Goal: Information Seeking & Learning: Learn about a topic

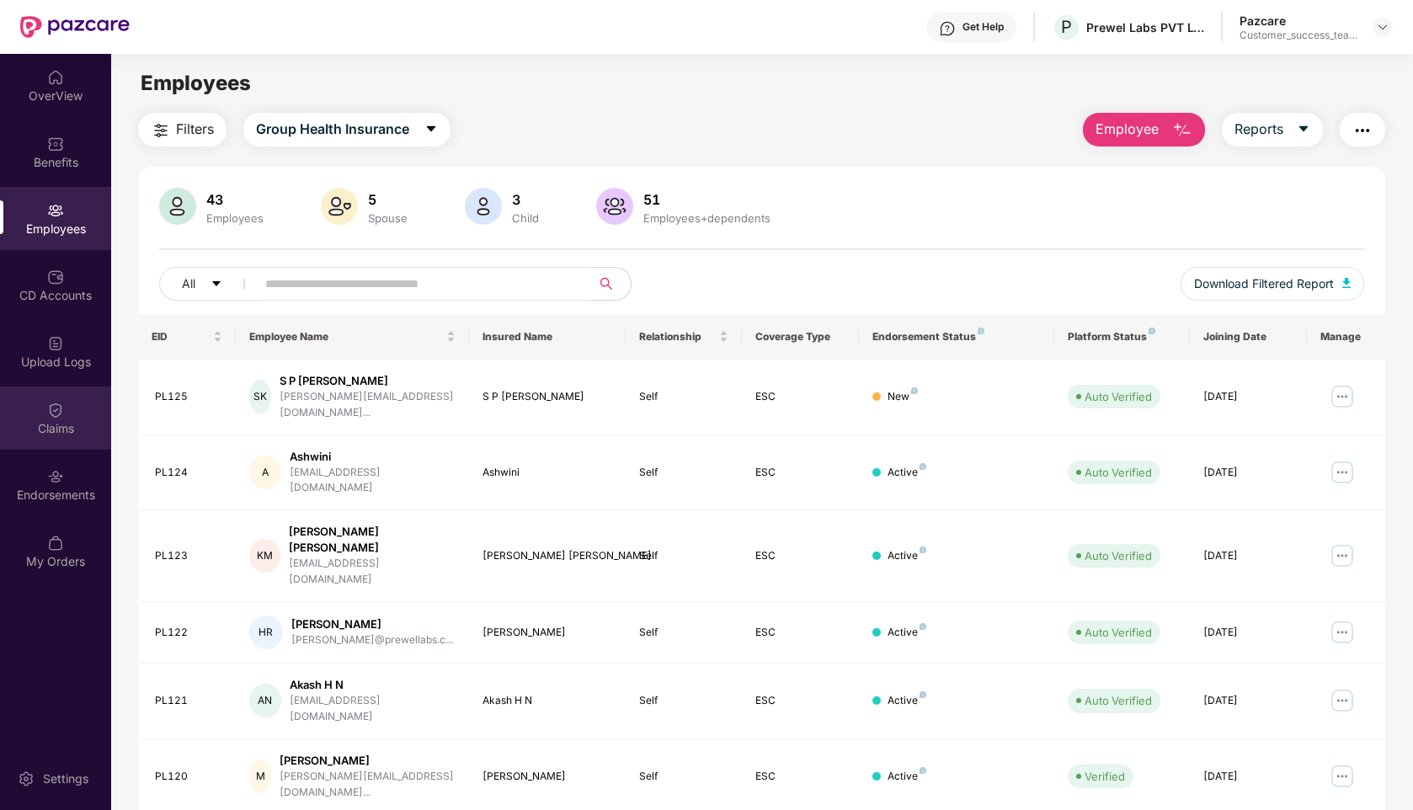
click at [56, 415] on img at bounding box center [55, 410] width 17 height 17
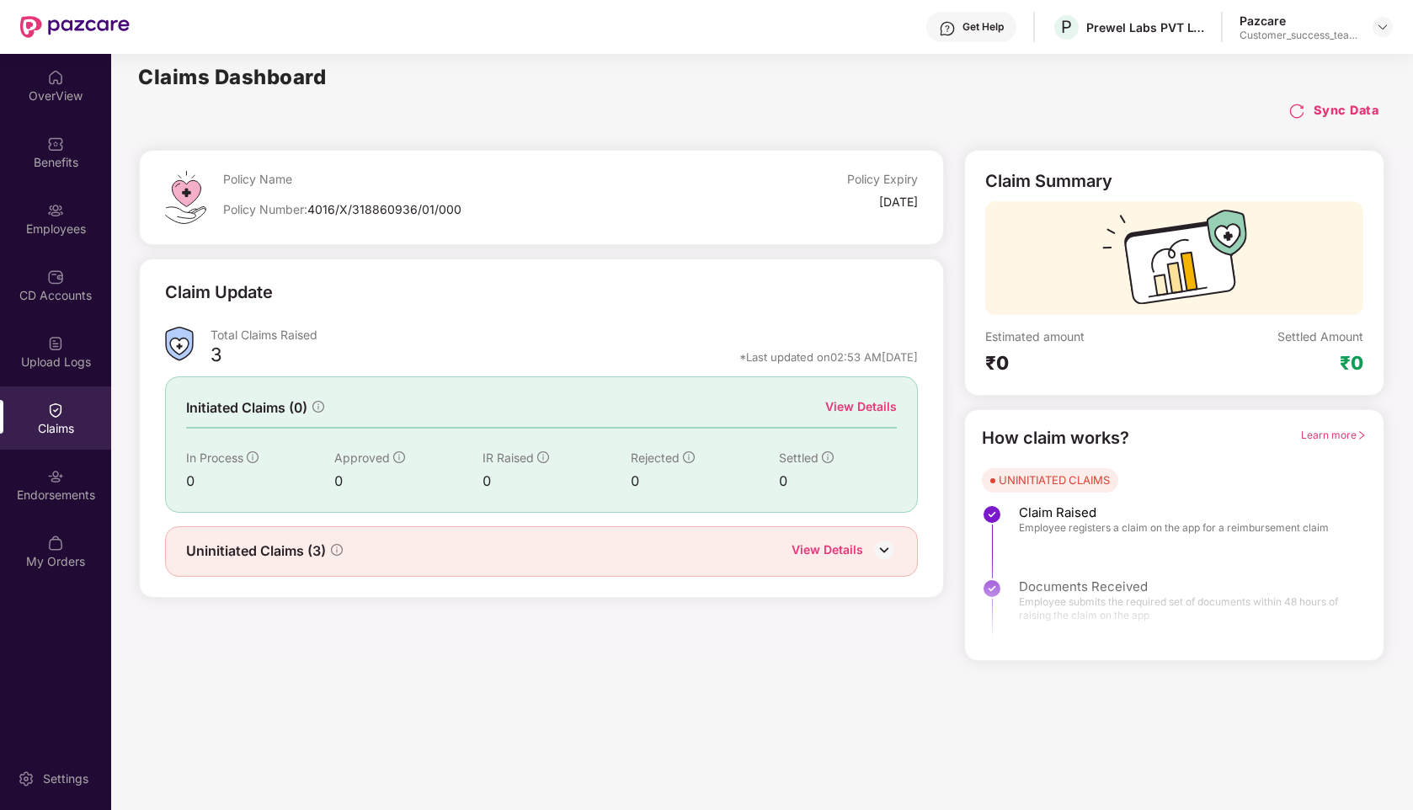
click at [867, 402] on div "View Details" at bounding box center [861, 407] width 72 height 19
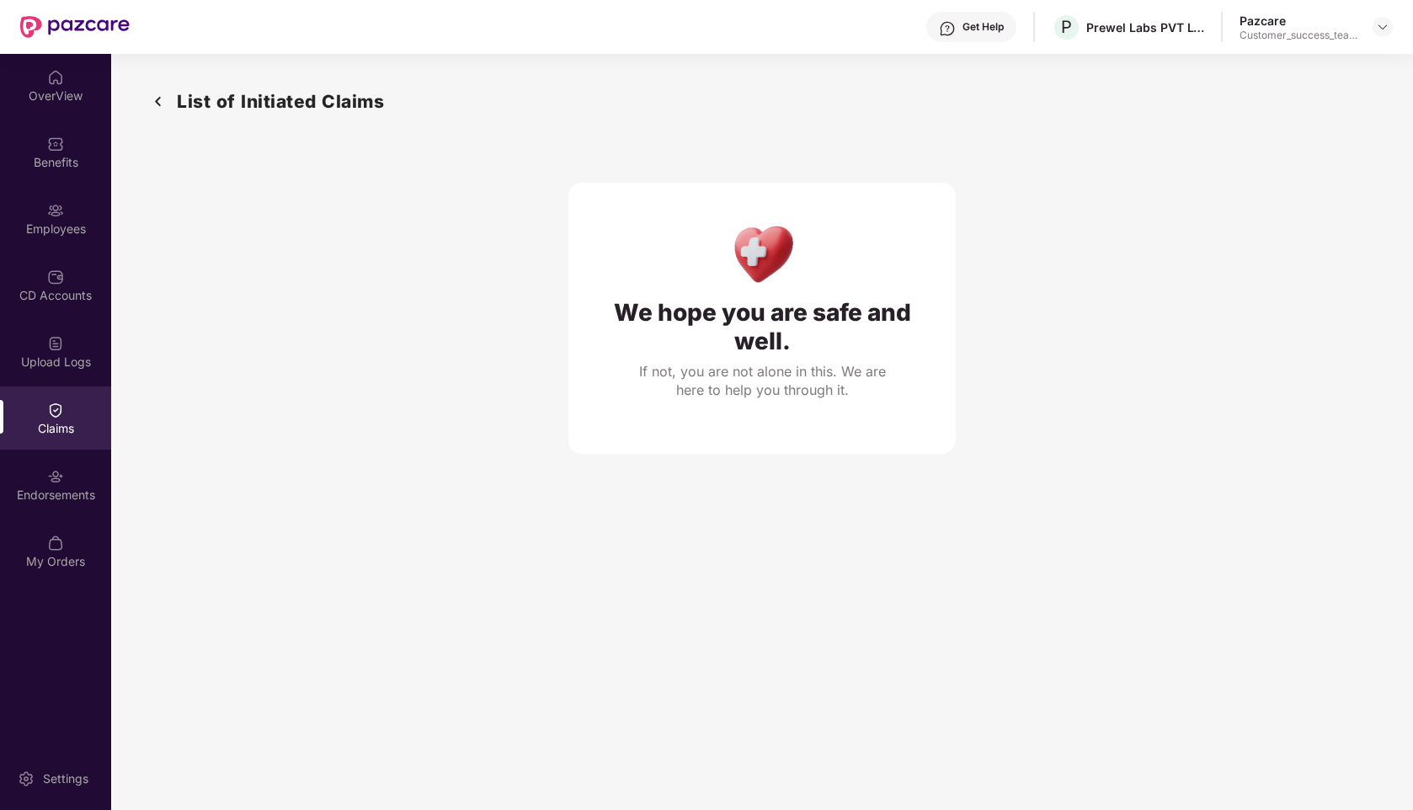
click at [157, 95] on img at bounding box center [158, 102] width 27 height 28
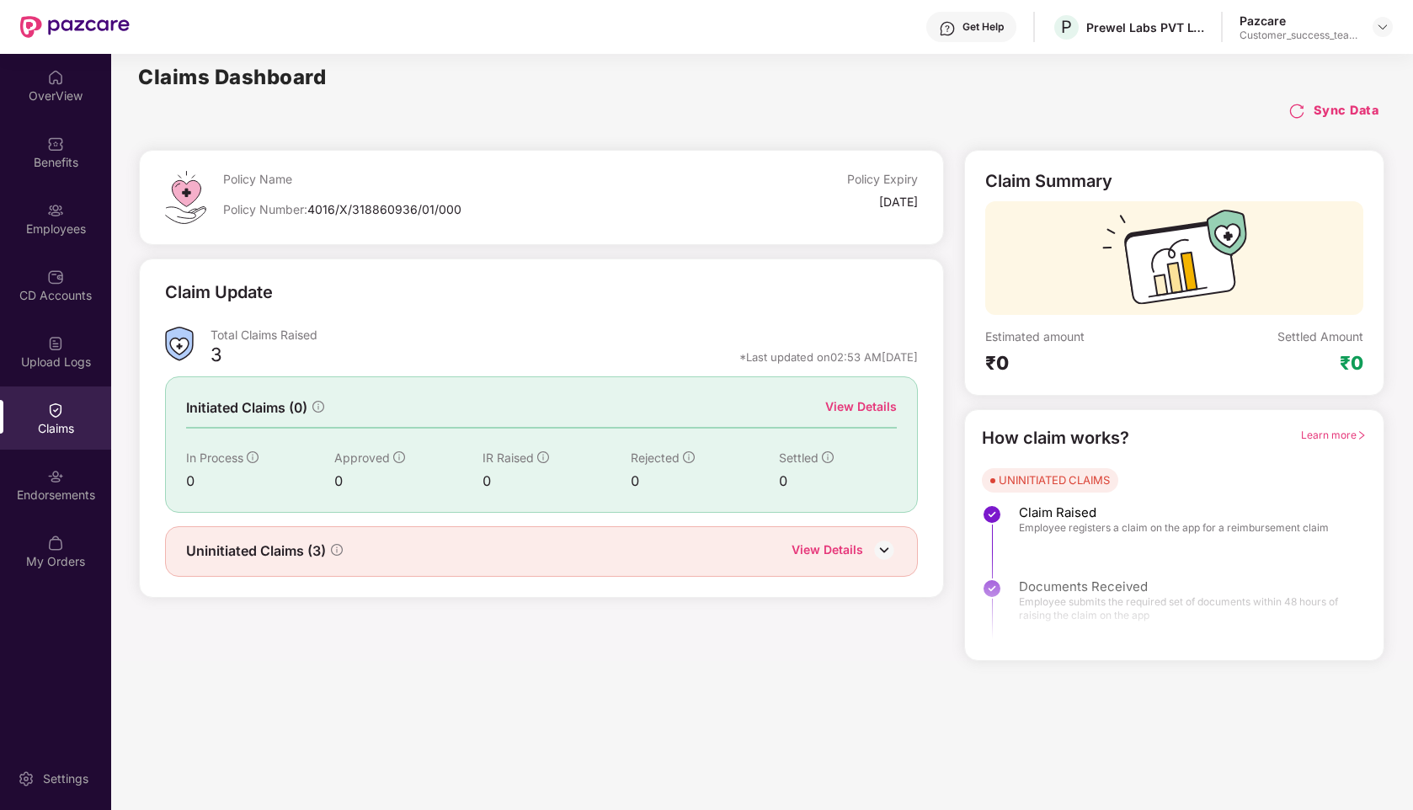
click at [815, 543] on div "View Details" at bounding box center [828, 552] width 72 height 22
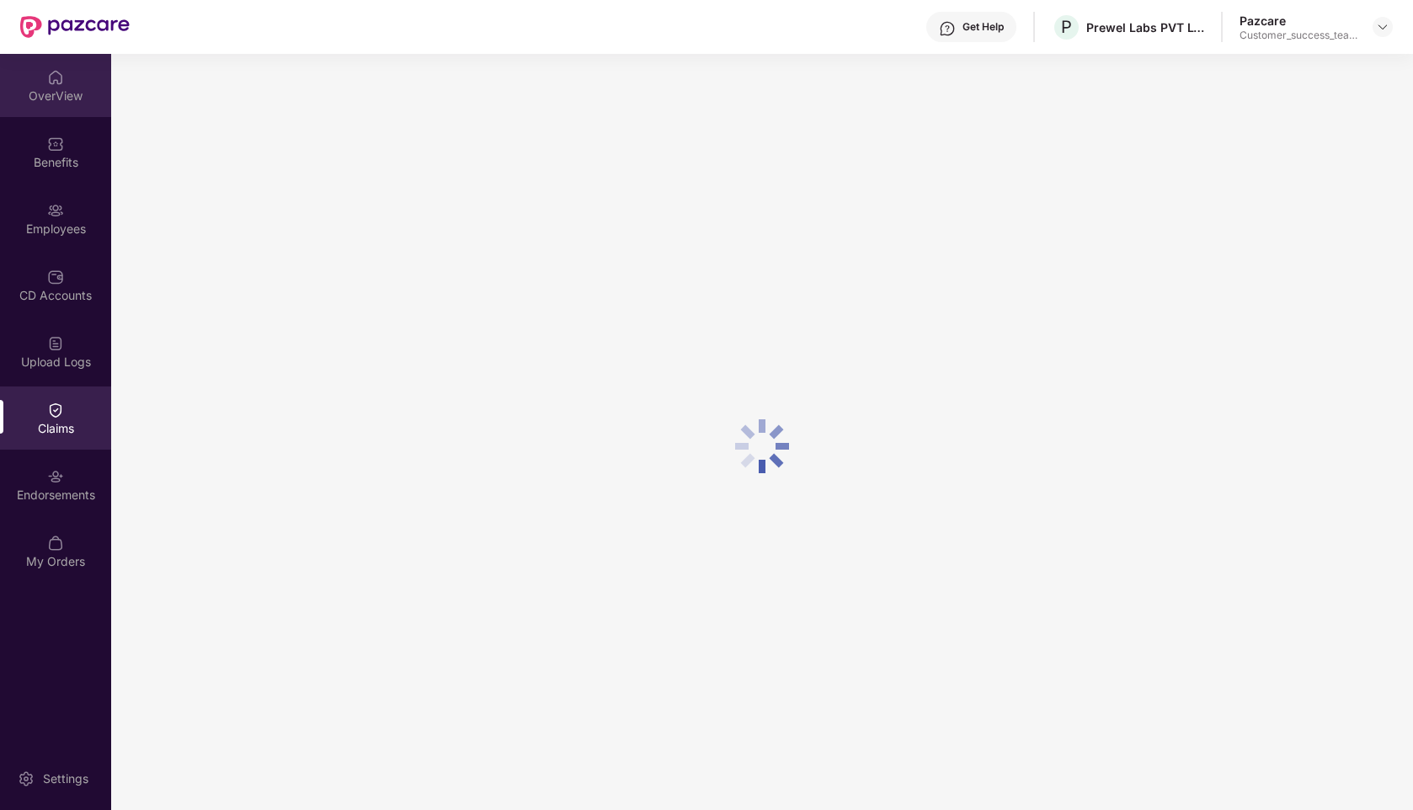
click at [31, 72] on div "OverView" at bounding box center [55, 85] width 111 height 63
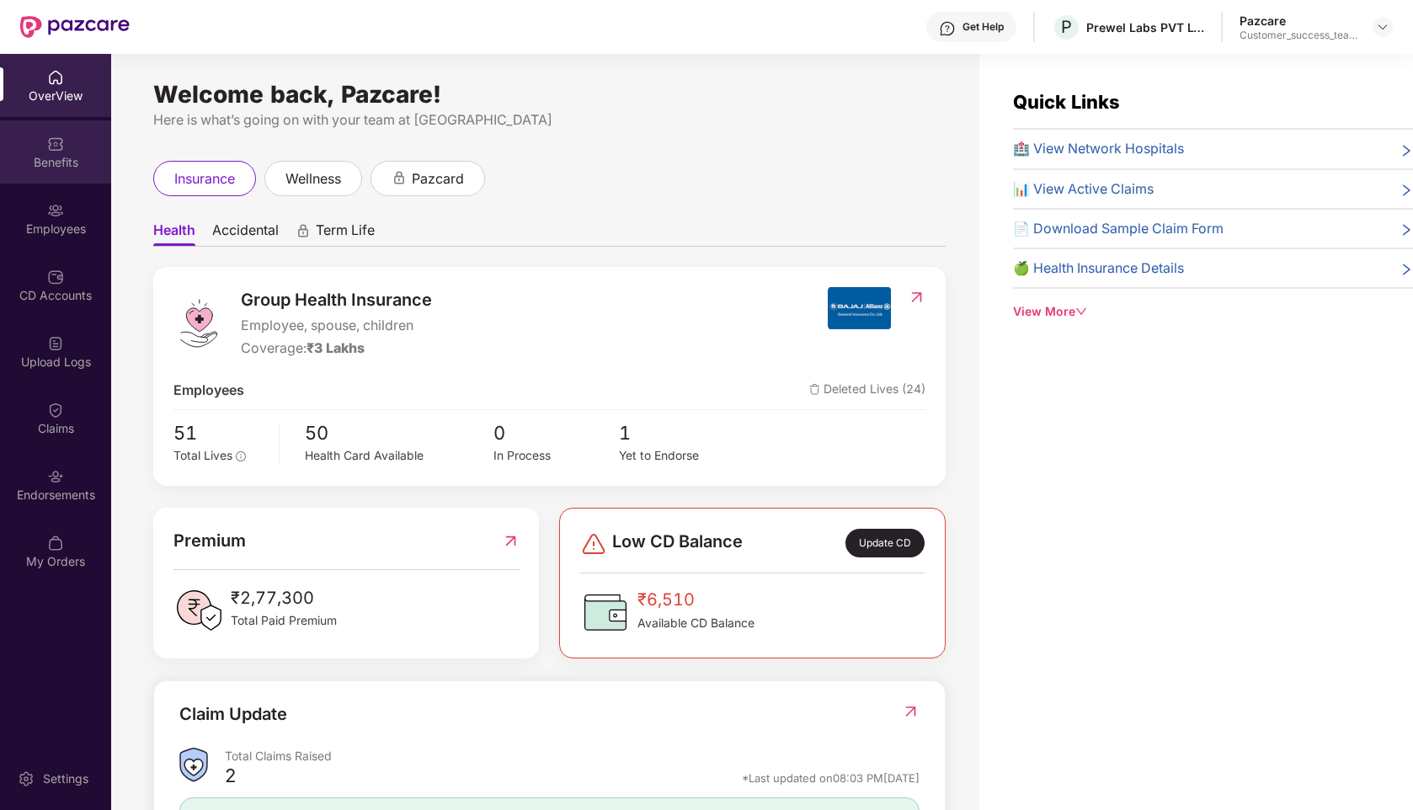
click at [56, 172] on div "Benefits" at bounding box center [55, 151] width 111 height 63
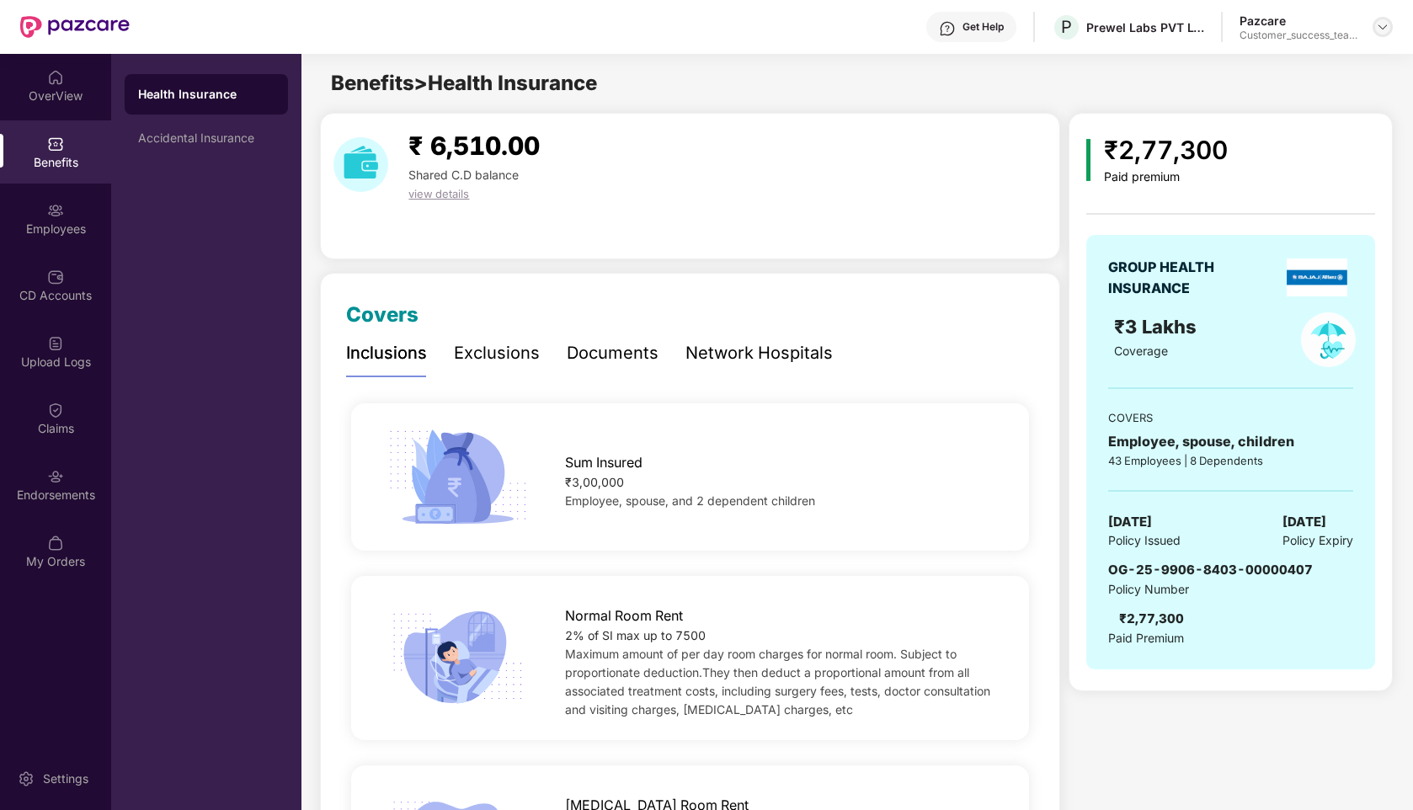
click at [1389, 30] on img at bounding box center [1382, 26] width 13 height 13
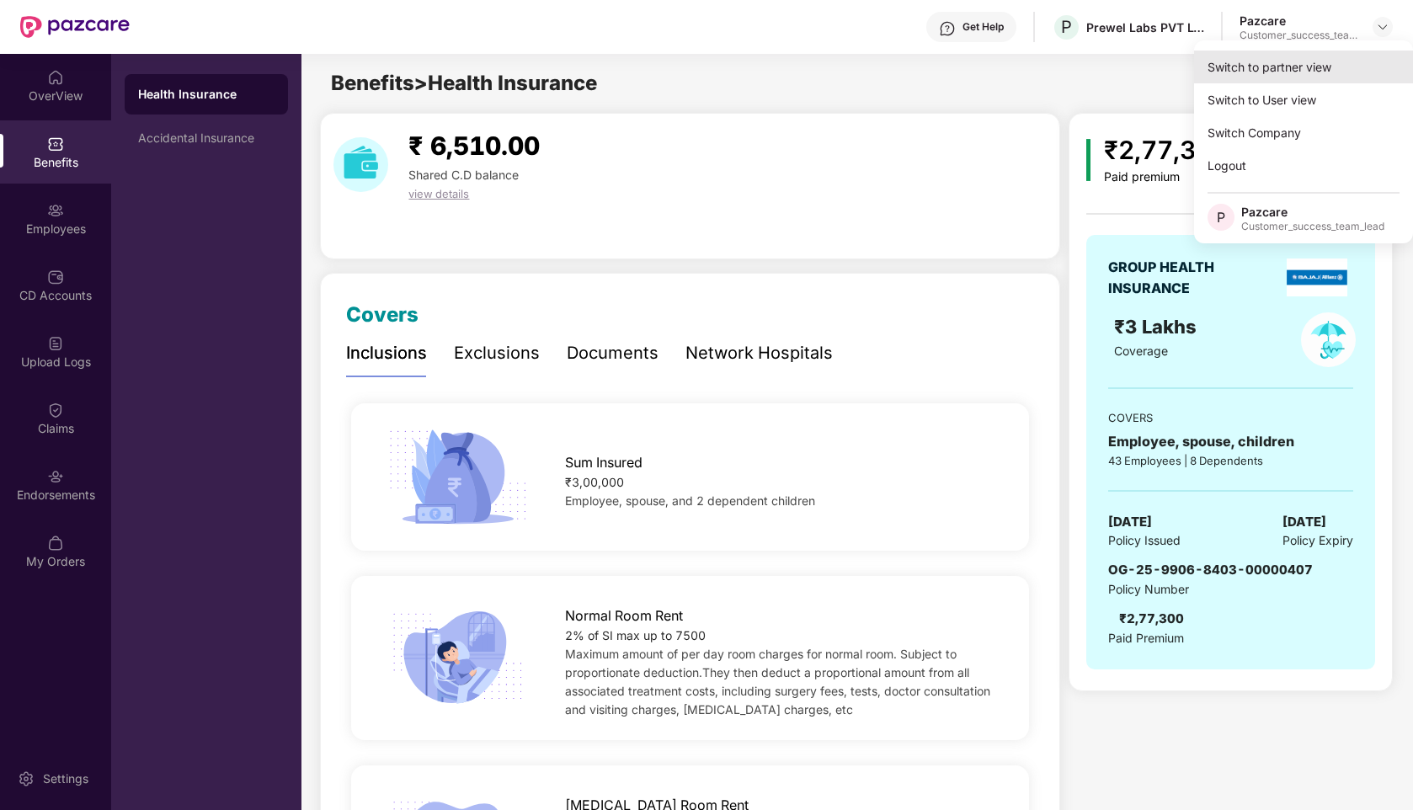
click at [1261, 67] on div "Switch to partner view" at bounding box center [1303, 67] width 219 height 33
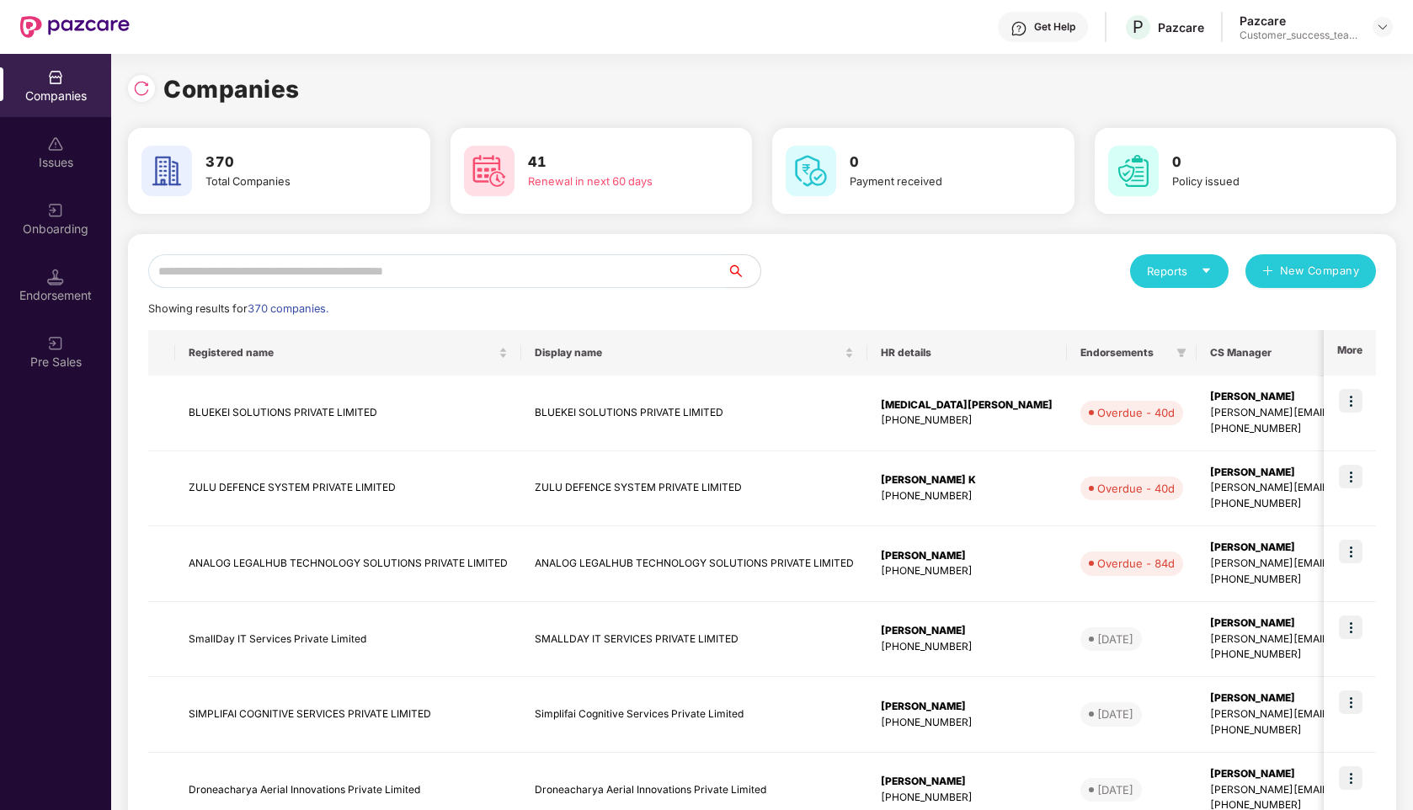
click at [420, 266] on input "text" at bounding box center [437, 271] width 579 height 34
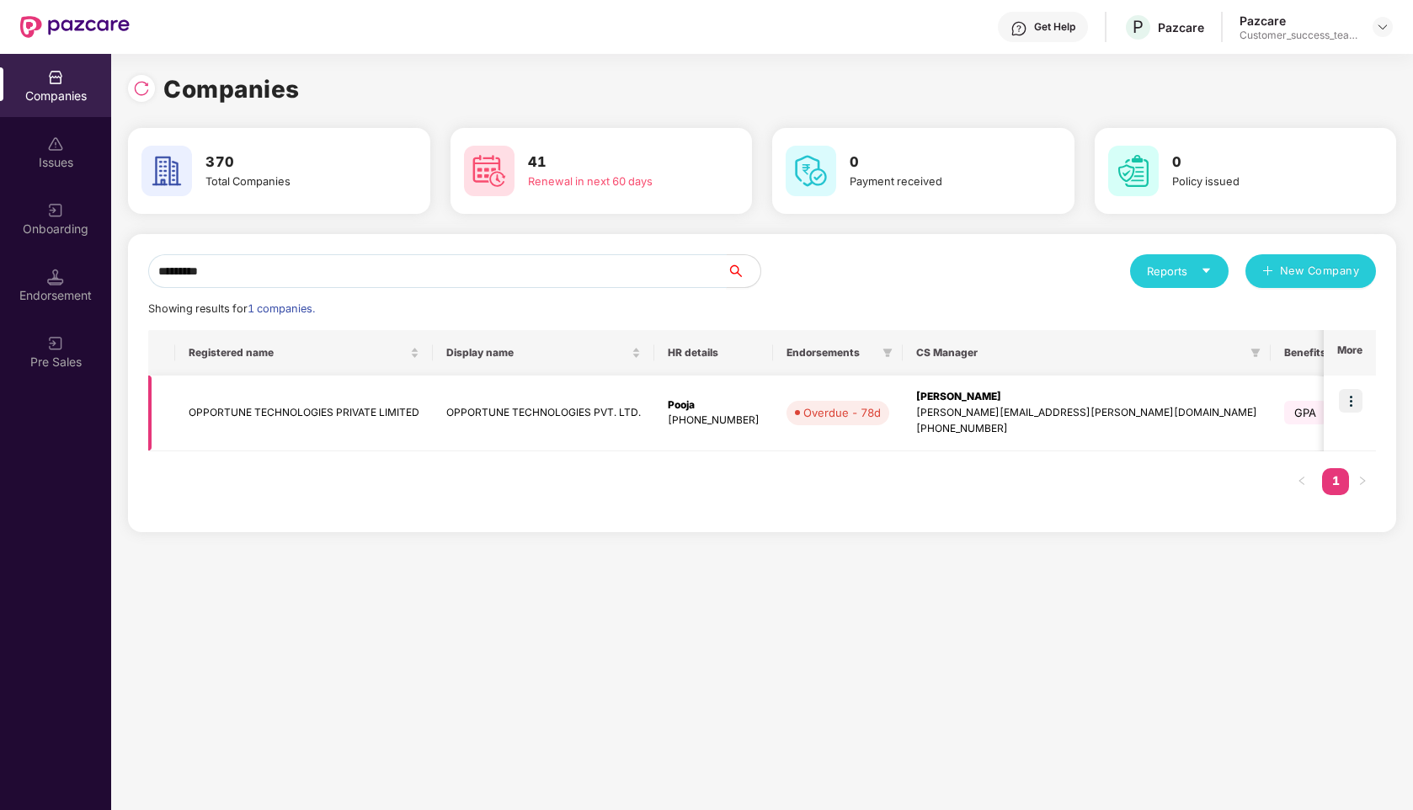
type input "*********"
click at [1344, 397] on img at bounding box center [1351, 401] width 24 height 24
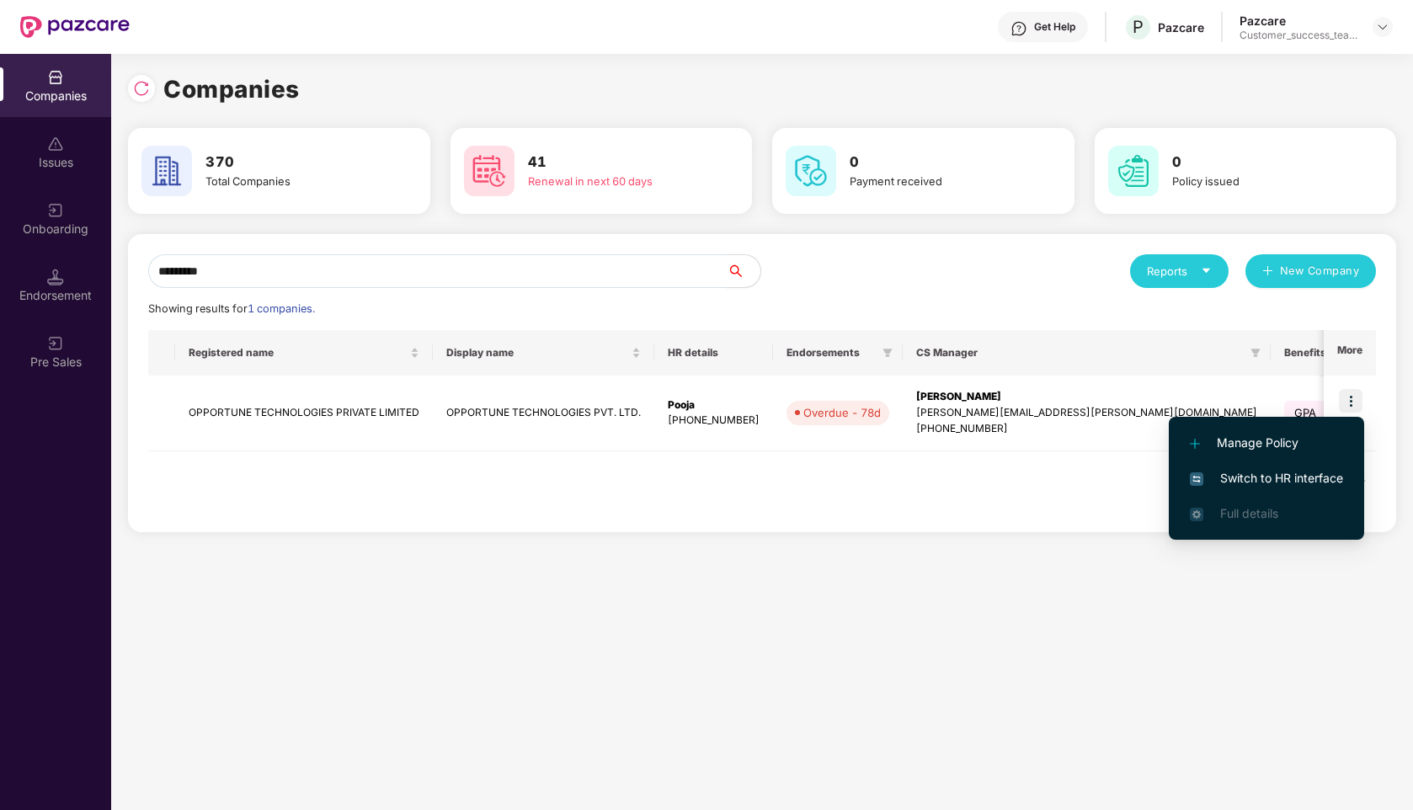
click at [1223, 479] on span "Switch to HR interface" at bounding box center [1266, 478] width 153 height 19
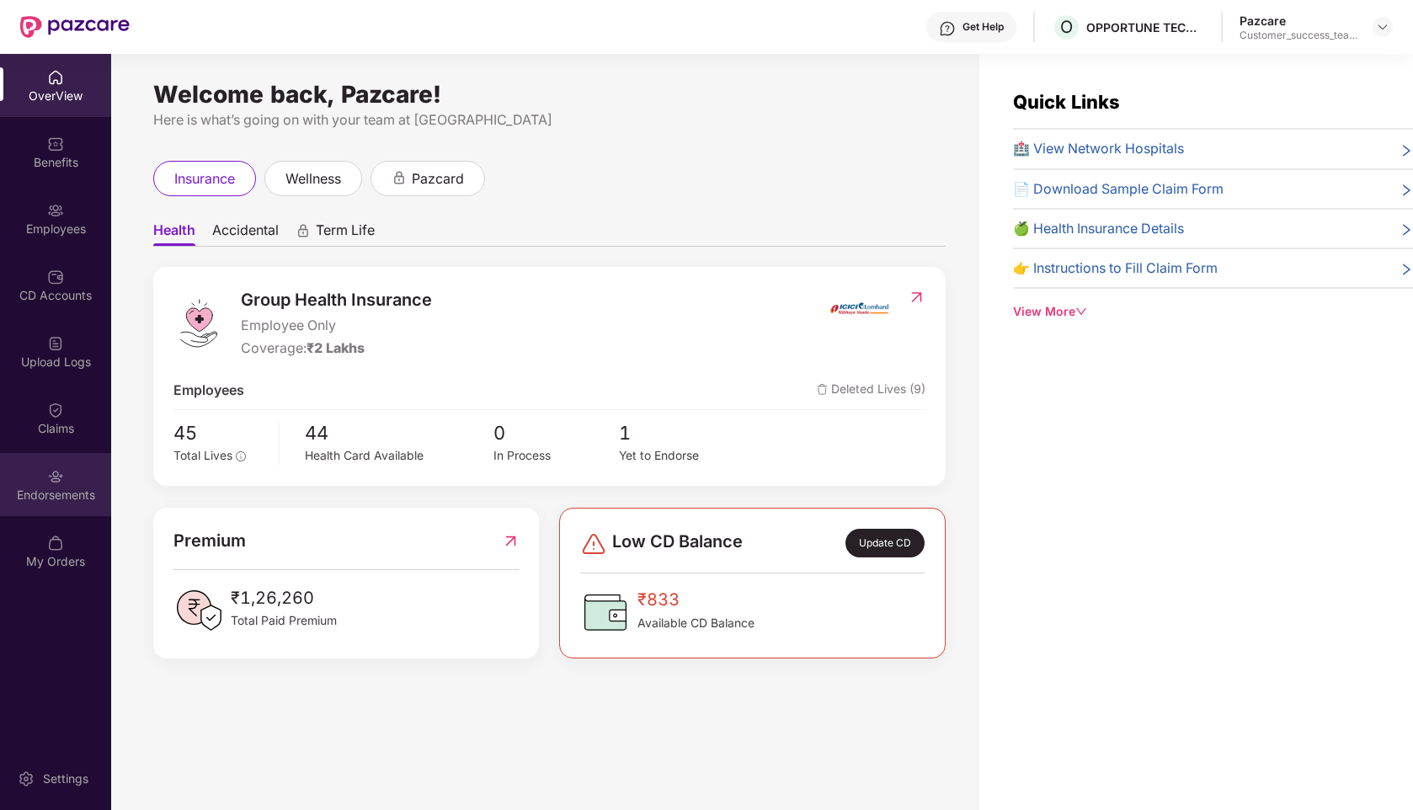
click at [9, 489] on div "Endorsements" at bounding box center [55, 495] width 111 height 17
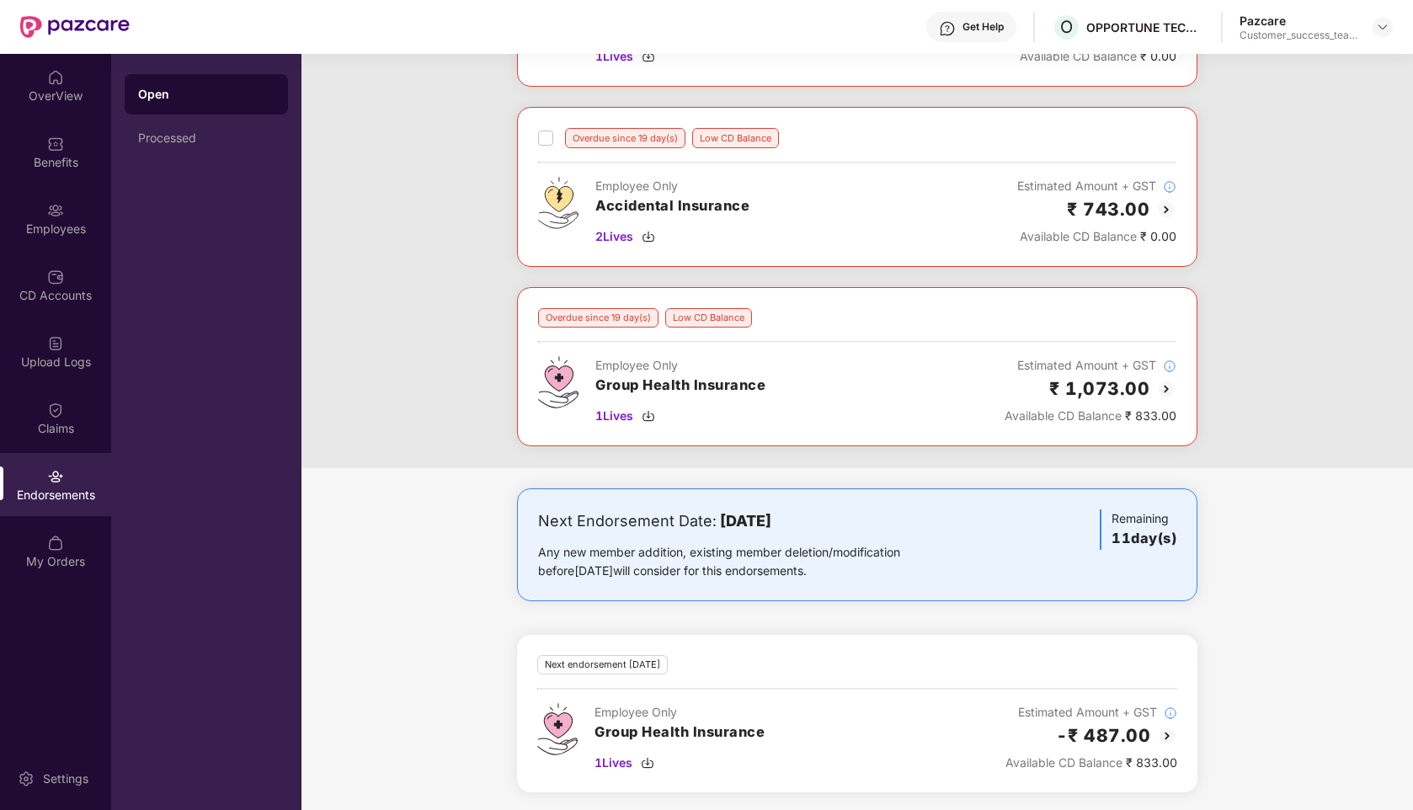
scroll to position [401, 0]
click at [37, 291] on div "CD Accounts" at bounding box center [55, 295] width 111 height 17
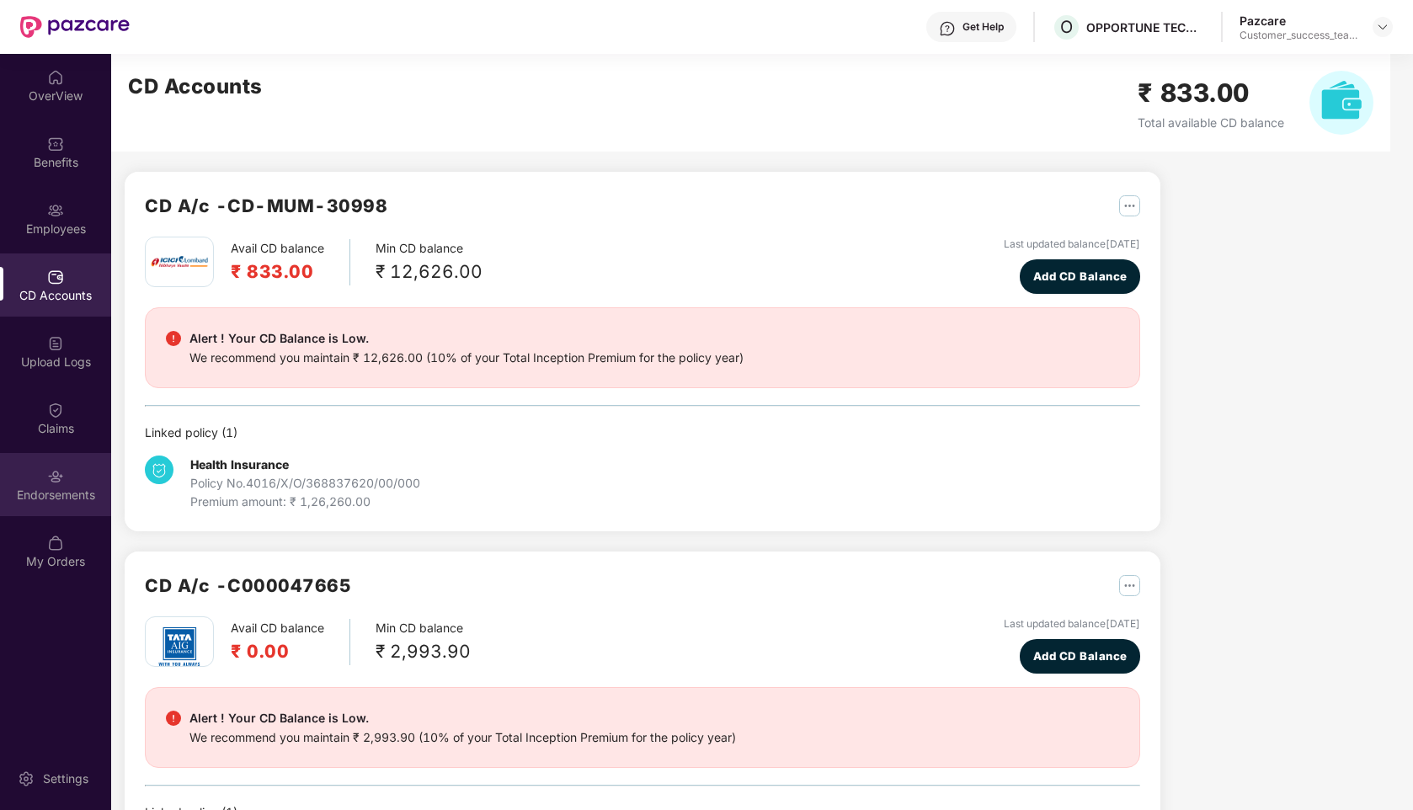
click at [60, 477] on img at bounding box center [55, 476] width 17 height 17
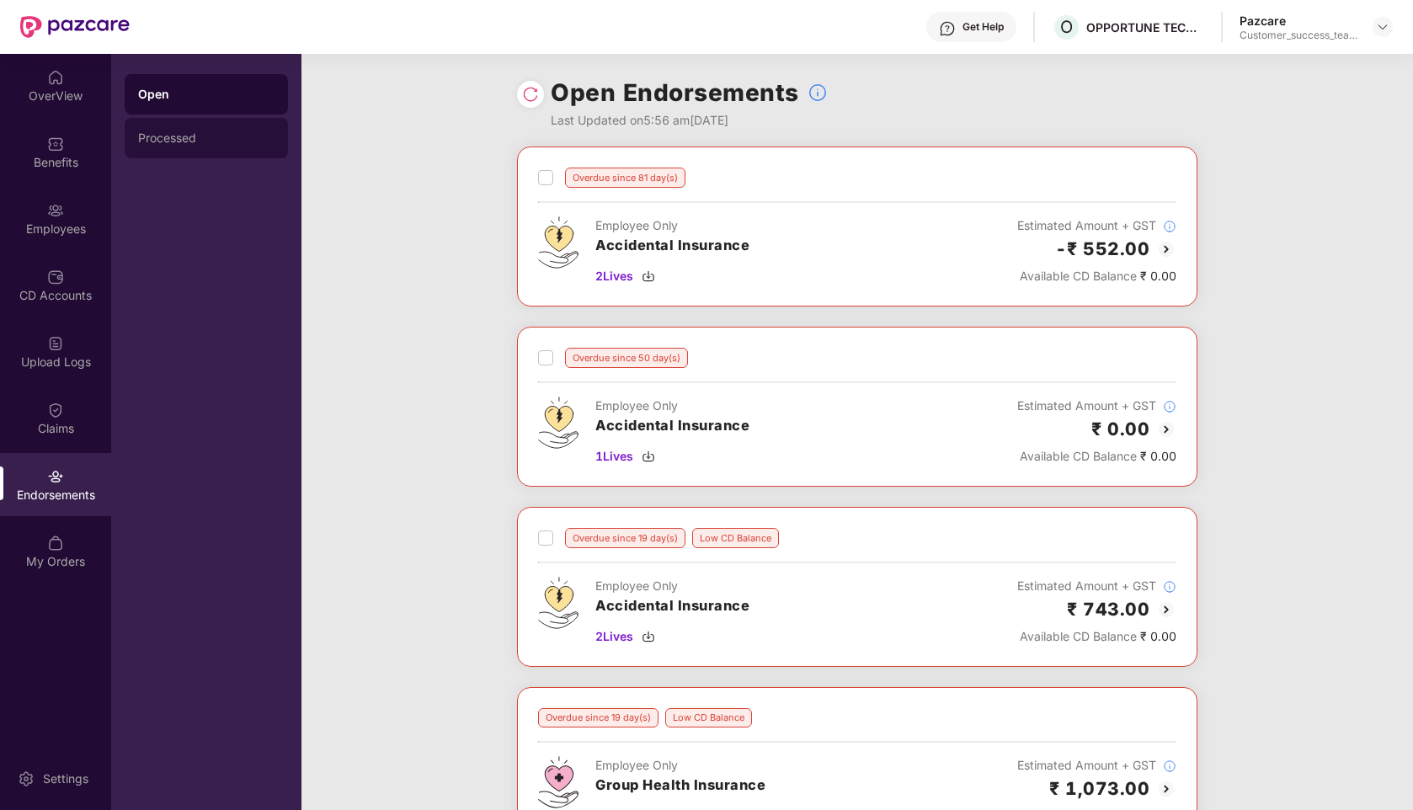
click at [227, 147] on div "Processed" at bounding box center [206, 138] width 163 height 40
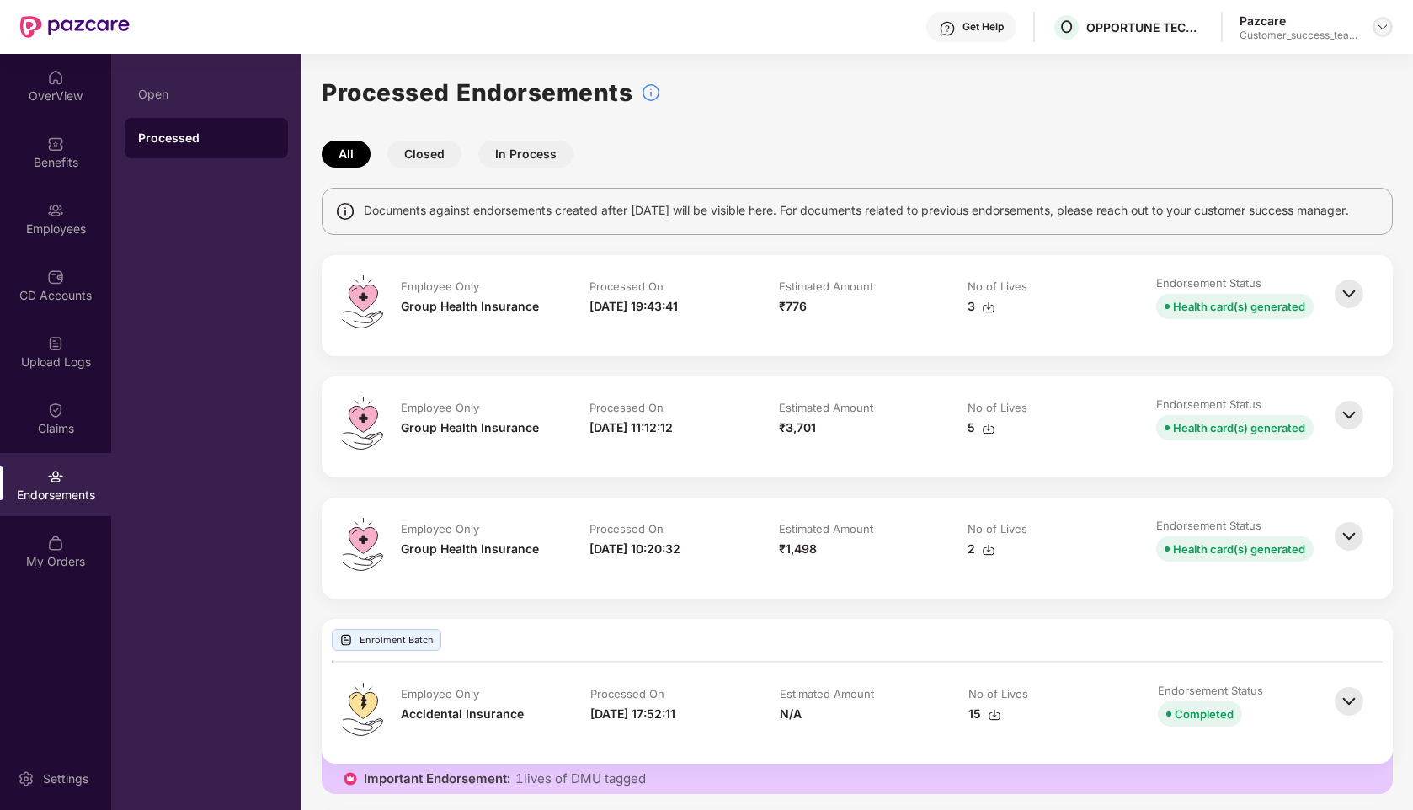
click at [1376, 31] on img at bounding box center [1382, 26] width 13 height 13
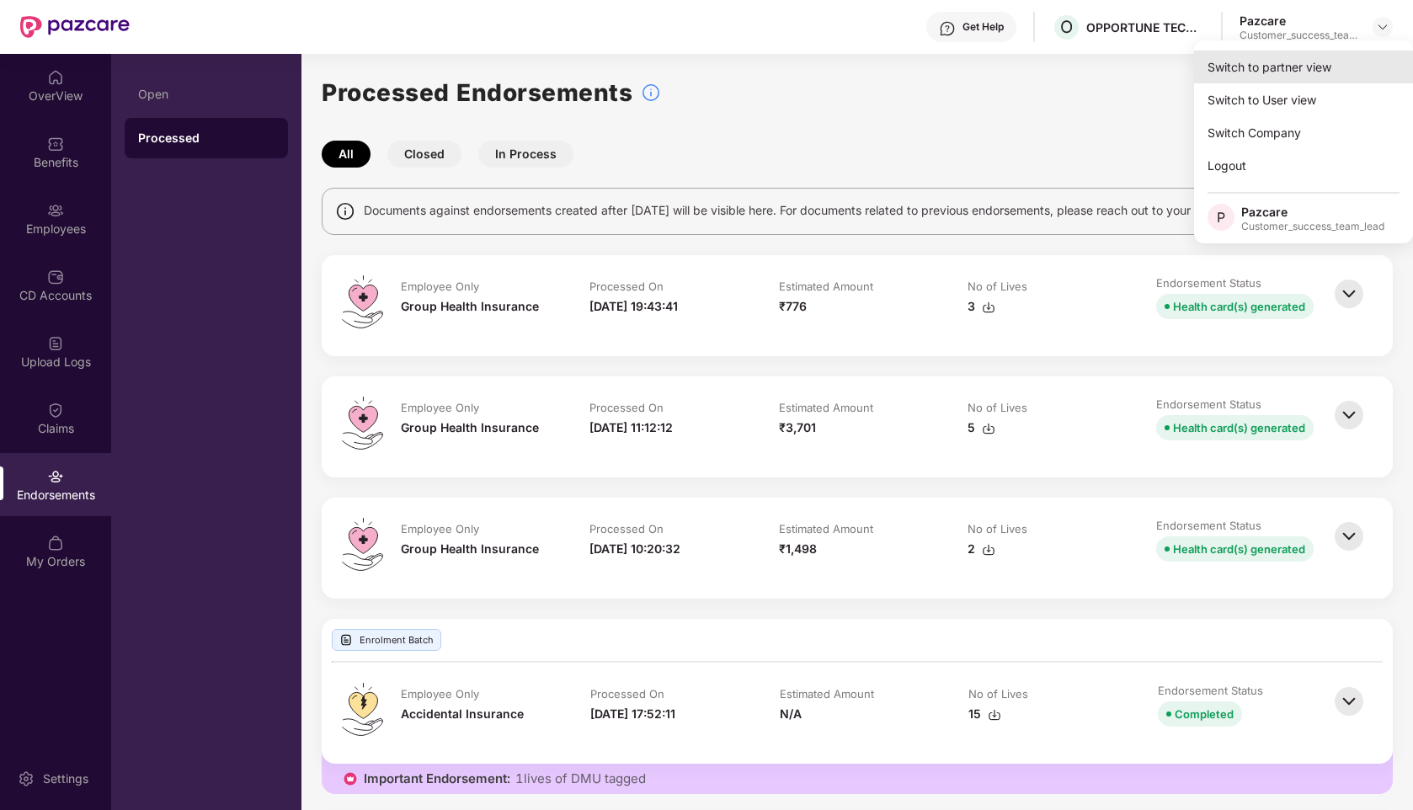
click at [1252, 75] on div "Switch to partner view" at bounding box center [1303, 67] width 219 height 33
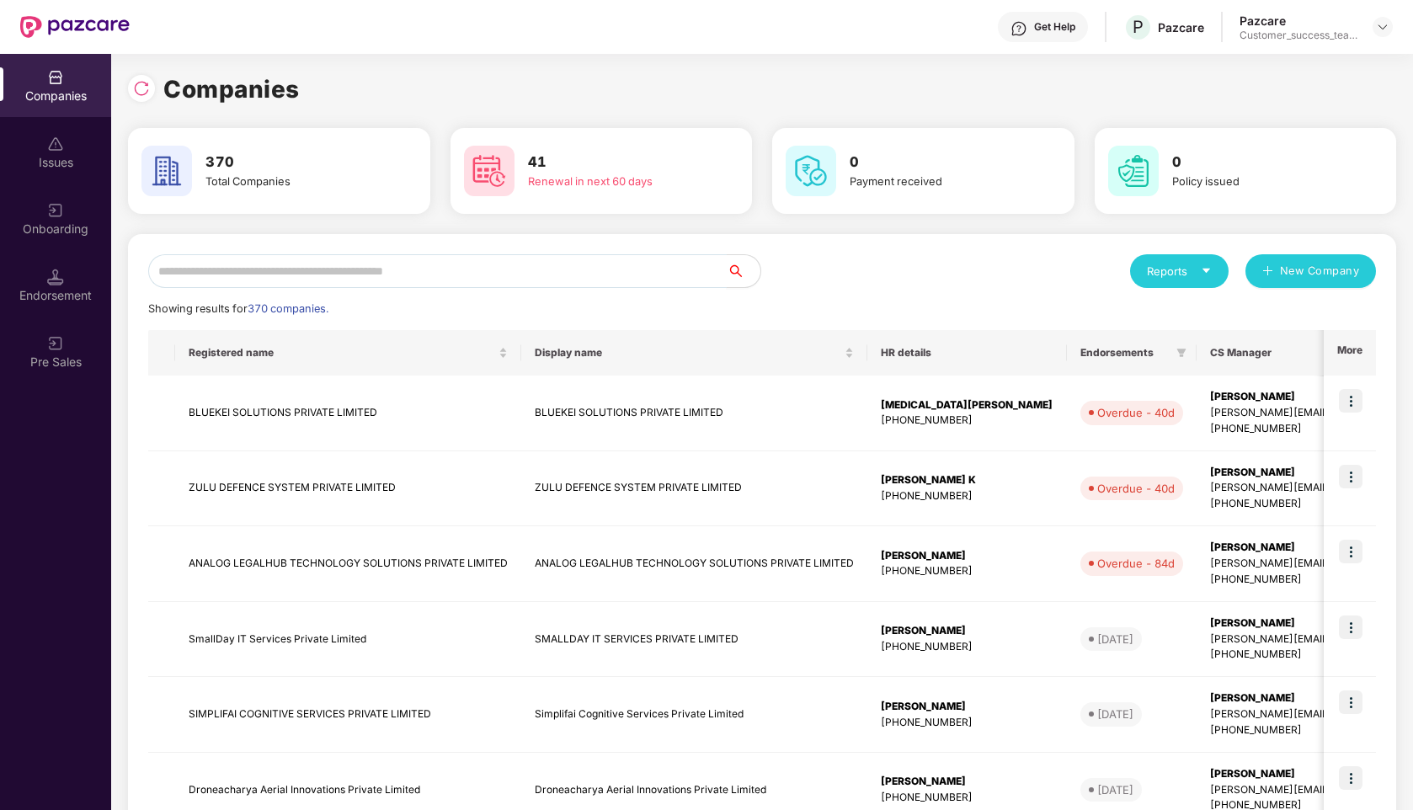
click at [230, 274] on input "text" at bounding box center [437, 271] width 579 height 34
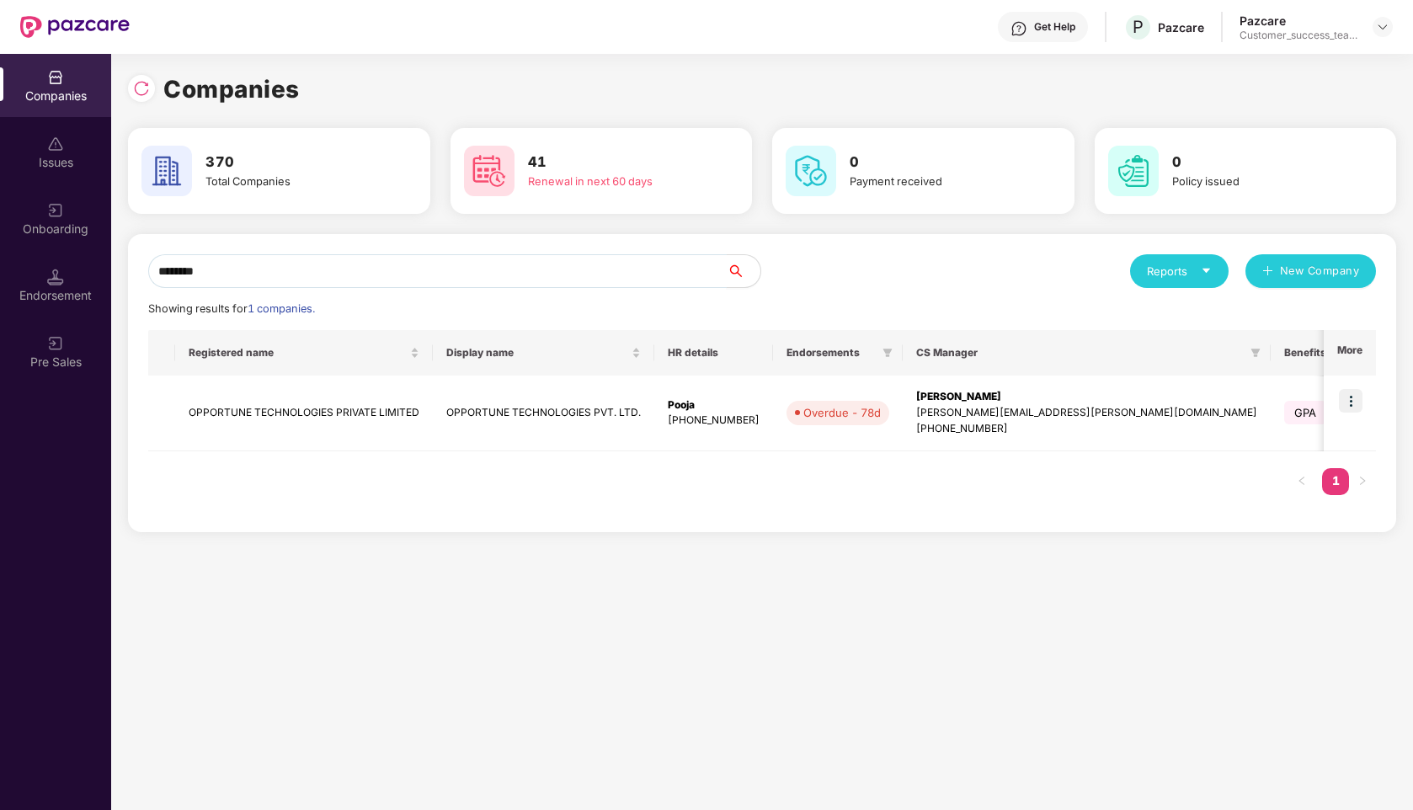
click at [415, 254] on input "********" at bounding box center [437, 271] width 579 height 34
type input "*"
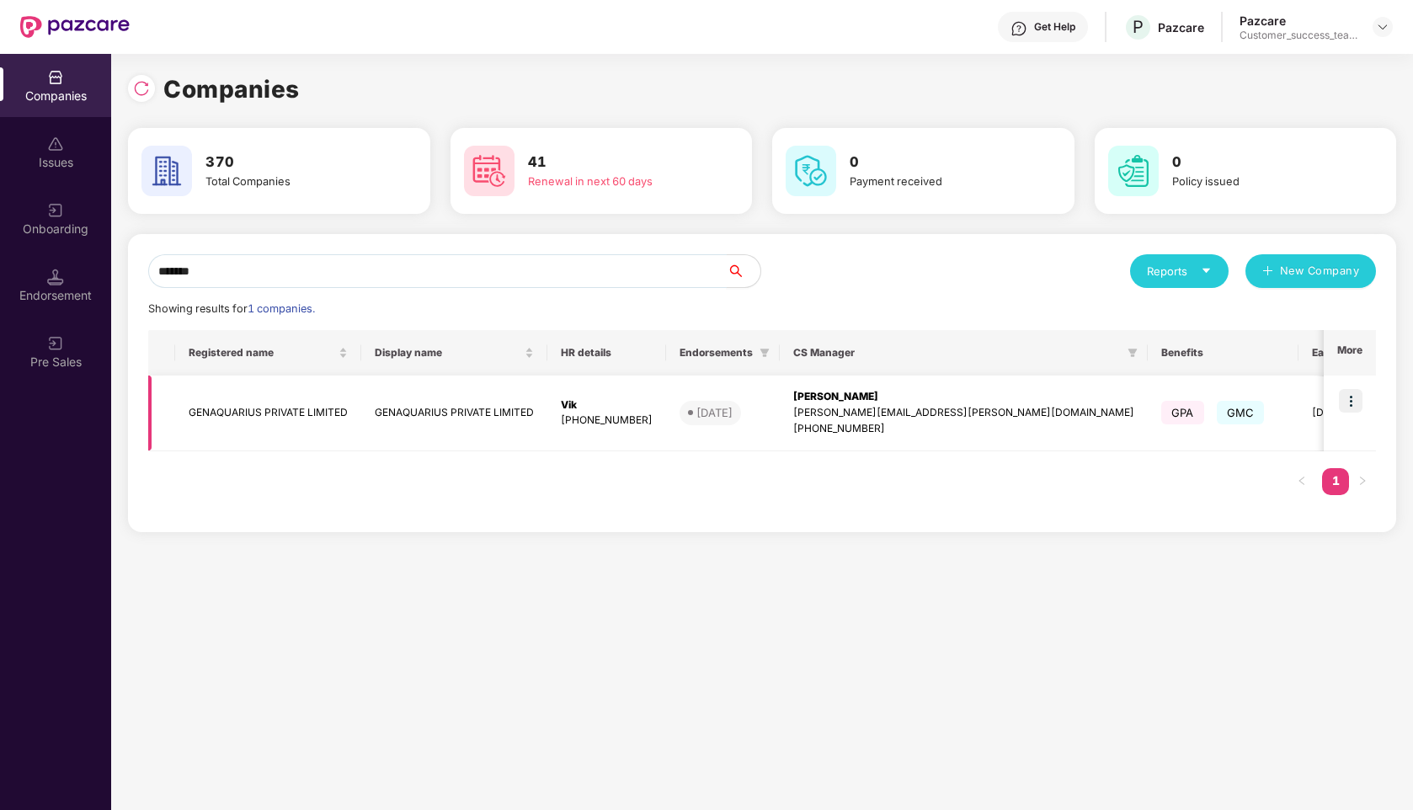
type input "*******"
click at [1353, 396] on img at bounding box center [1351, 401] width 24 height 24
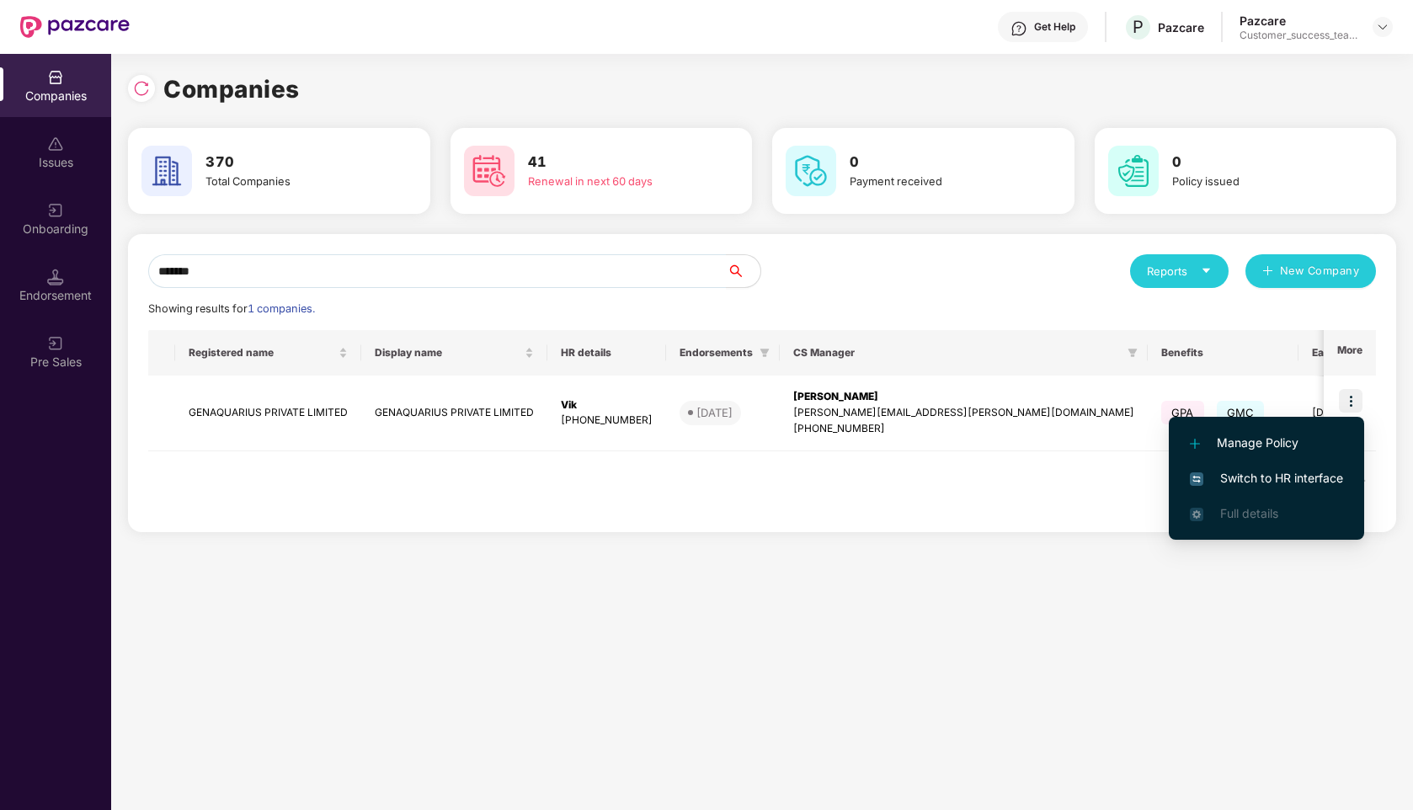
click at [1247, 476] on span "Switch to HR interface" at bounding box center [1266, 478] width 153 height 19
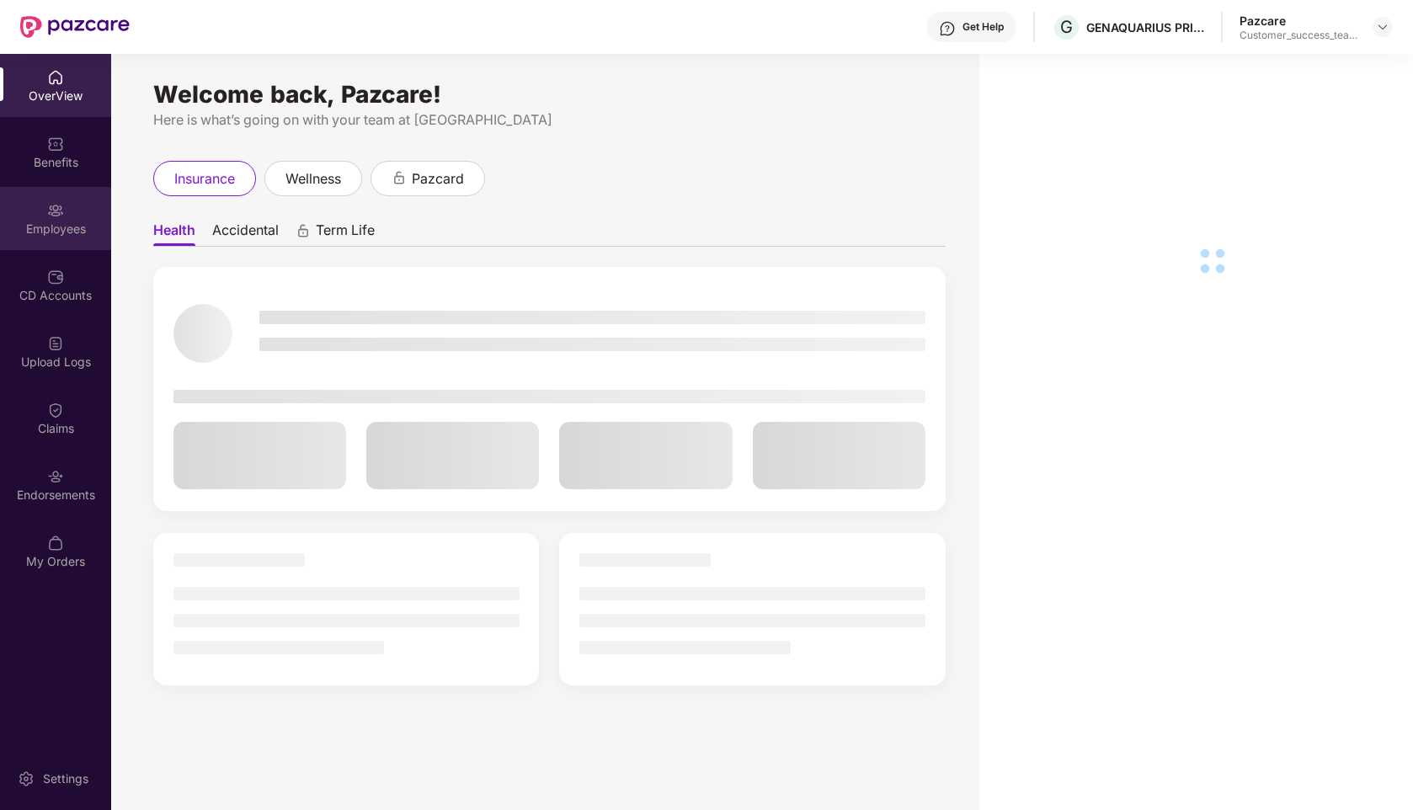
click at [49, 221] on div "Employees" at bounding box center [55, 229] width 111 height 17
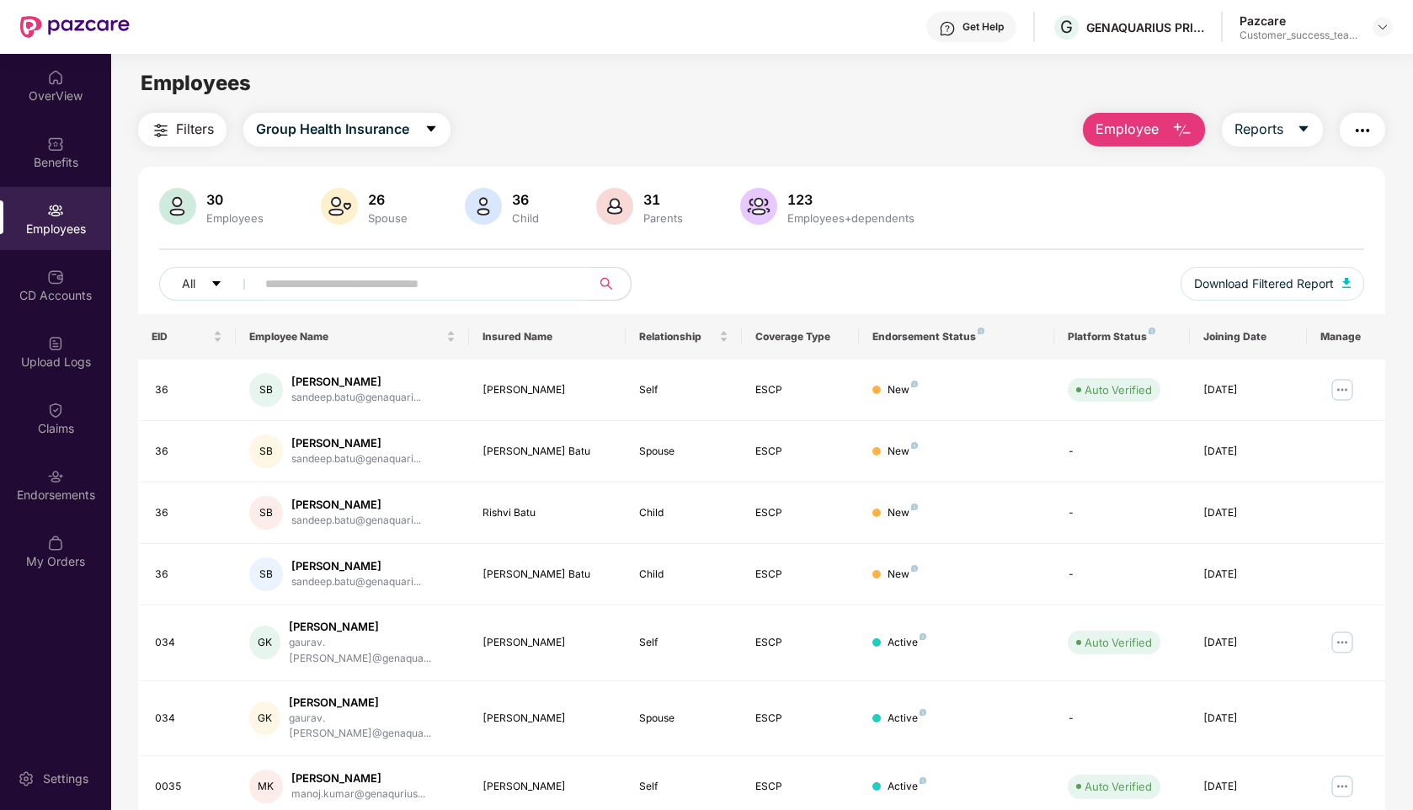
click at [1166, 134] on button "Employee" at bounding box center [1144, 130] width 122 height 34
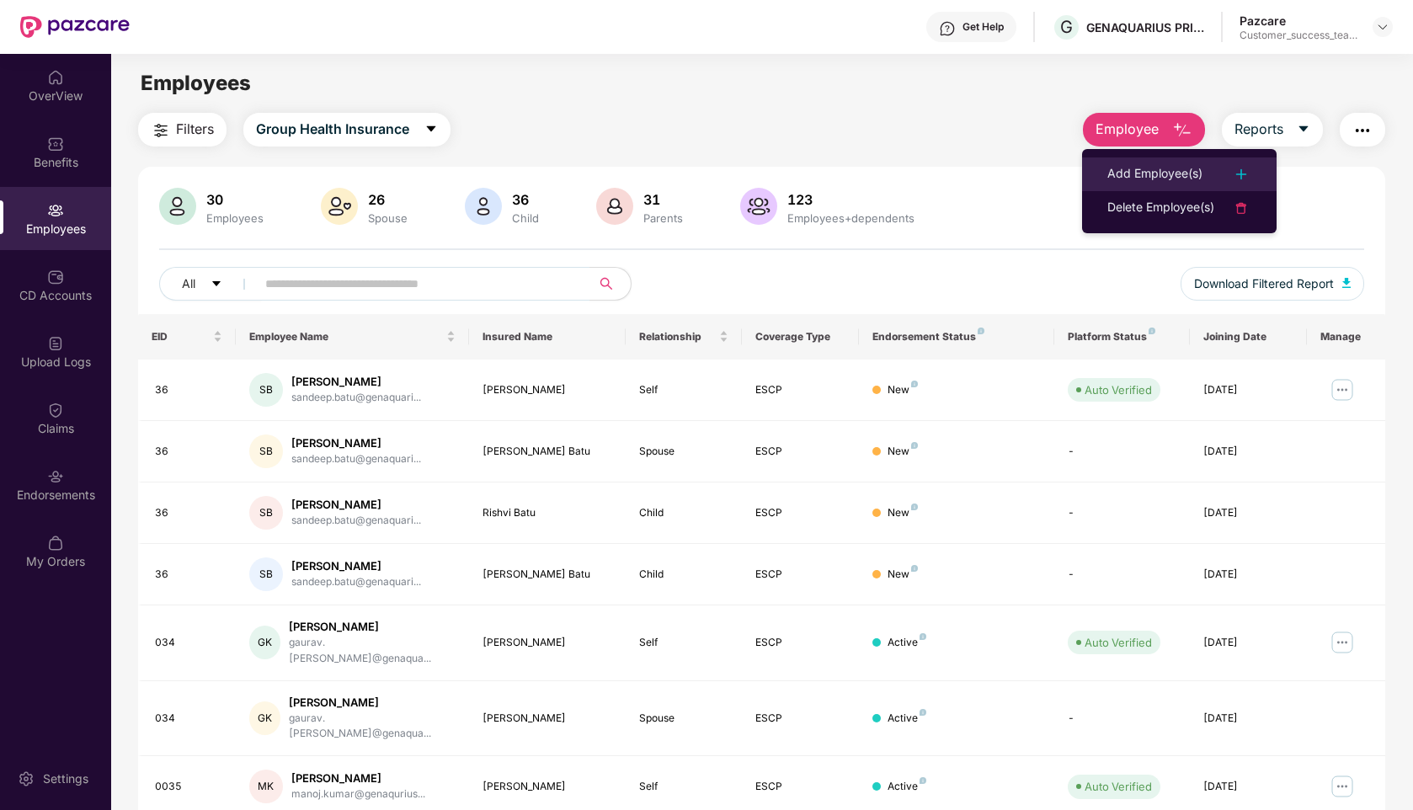
click at [1128, 175] on div "Add Employee(s)" at bounding box center [1154, 174] width 95 height 20
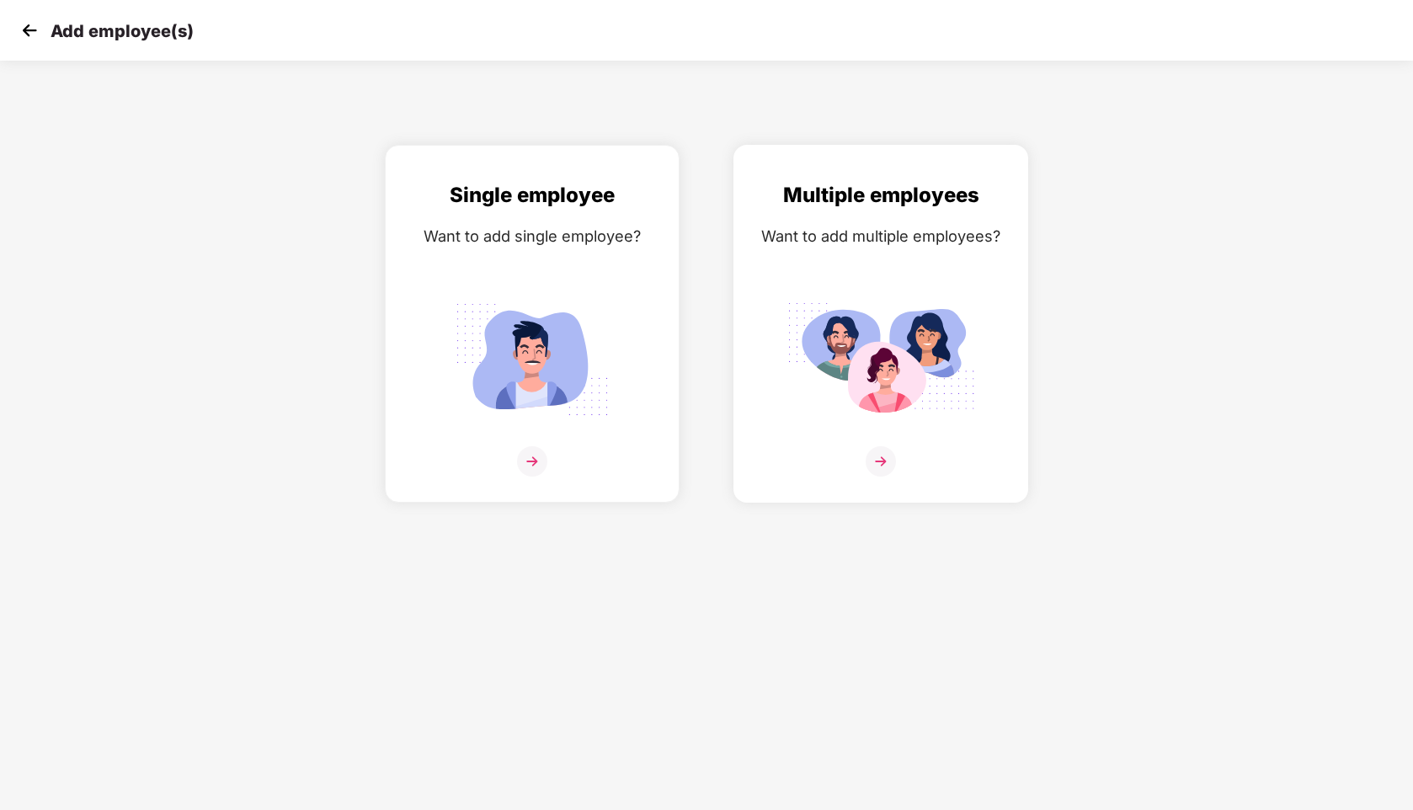
click at [879, 239] on div "Want to add multiple employees?" at bounding box center [880, 236] width 259 height 24
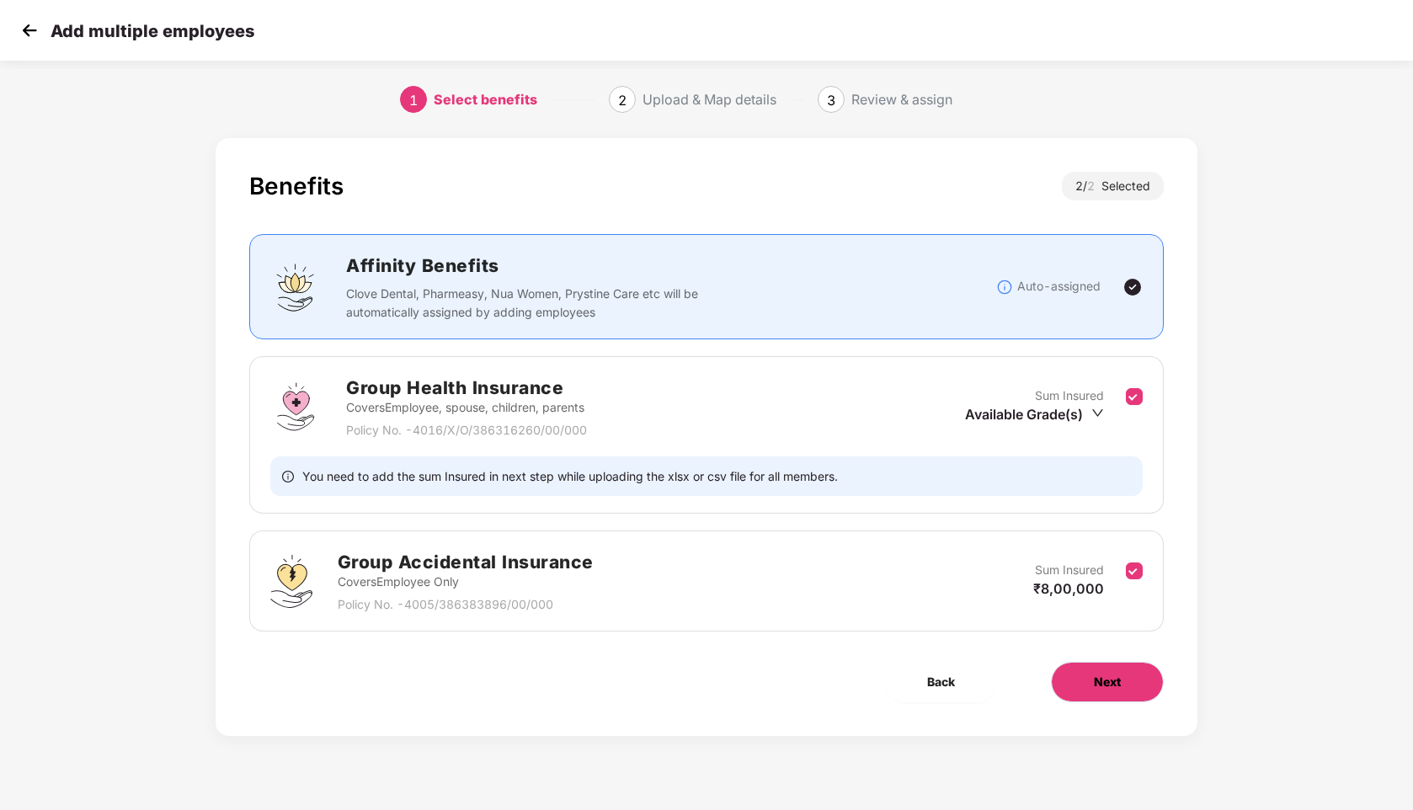
click at [1106, 679] on span "Next" at bounding box center [1107, 682] width 27 height 19
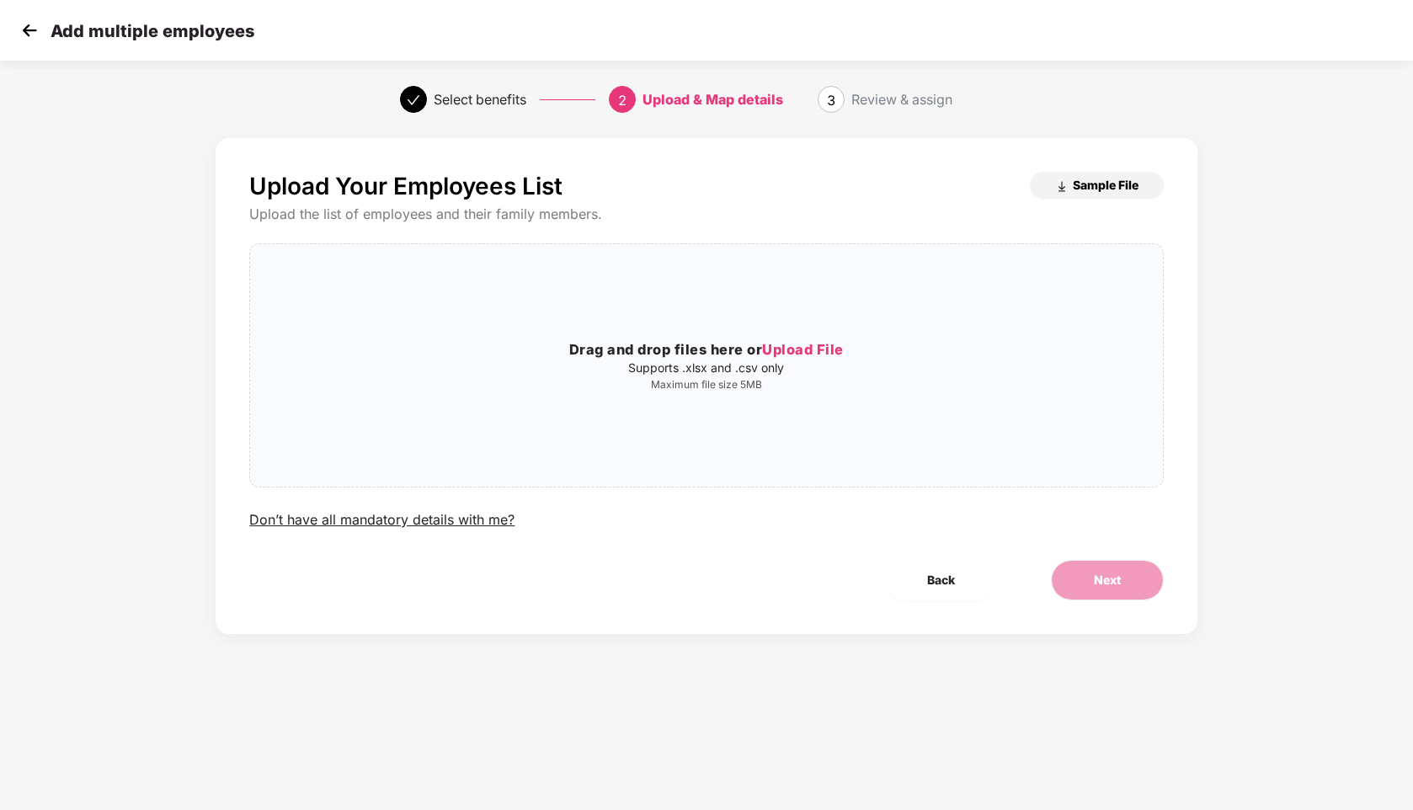
click at [1054, 193] on button "Sample File" at bounding box center [1097, 185] width 134 height 27
click at [27, 28] on img at bounding box center [29, 30] width 25 height 25
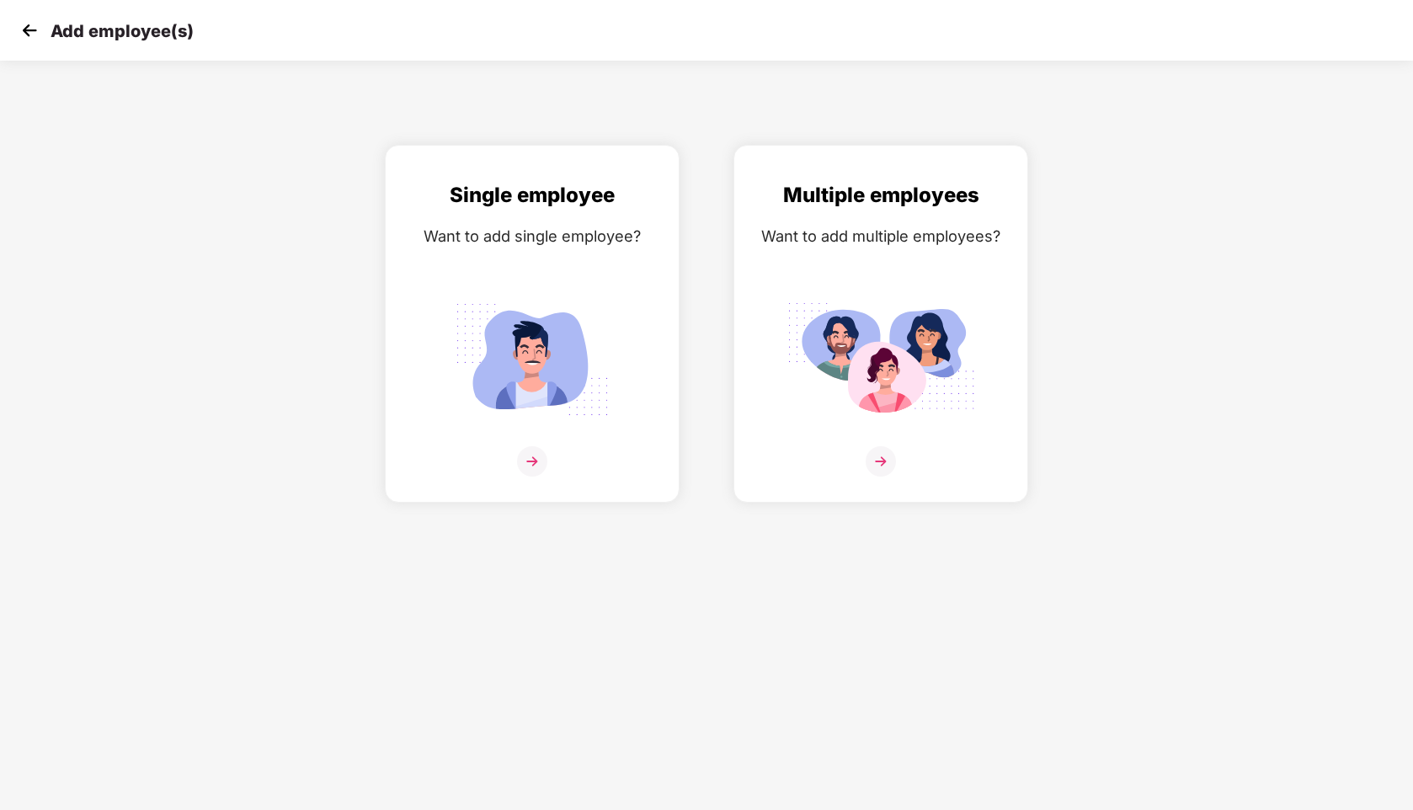
click at [22, 35] on img at bounding box center [29, 30] width 25 height 25
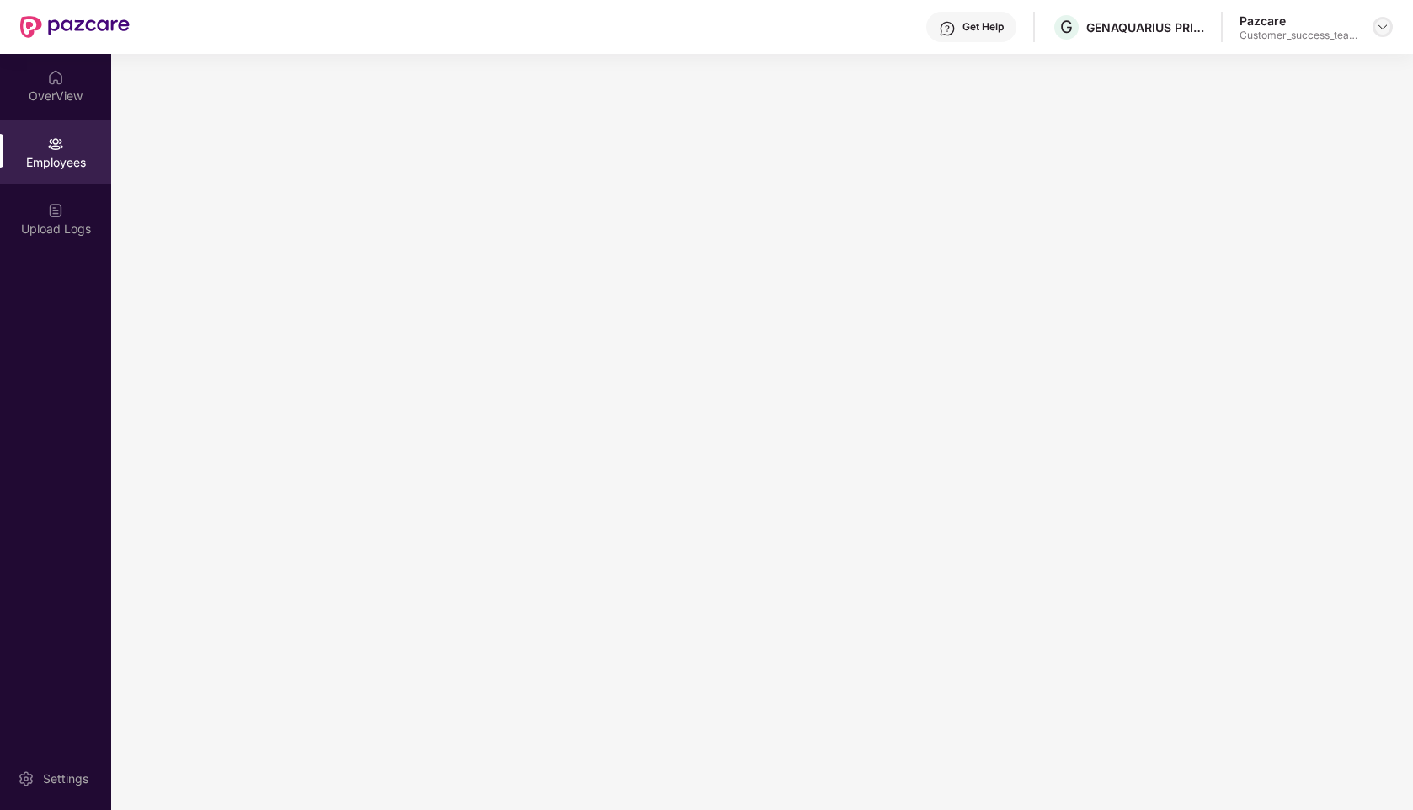
click at [1383, 32] on img at bounding box center [1382, 26] width 13 height 13
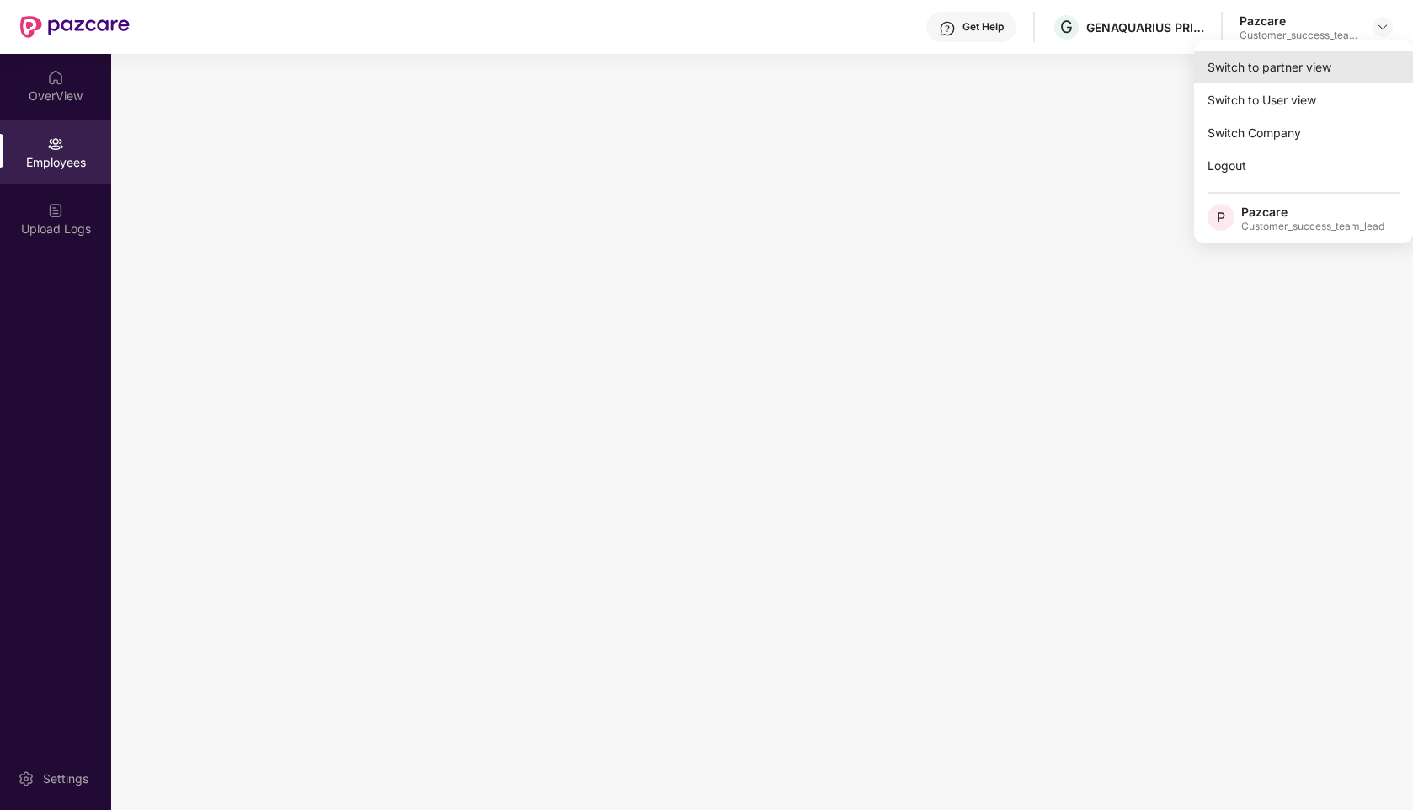
click at [1285, 60] on div "Switch to partner view" at bounding box center [1303, 67] width 219 height 33
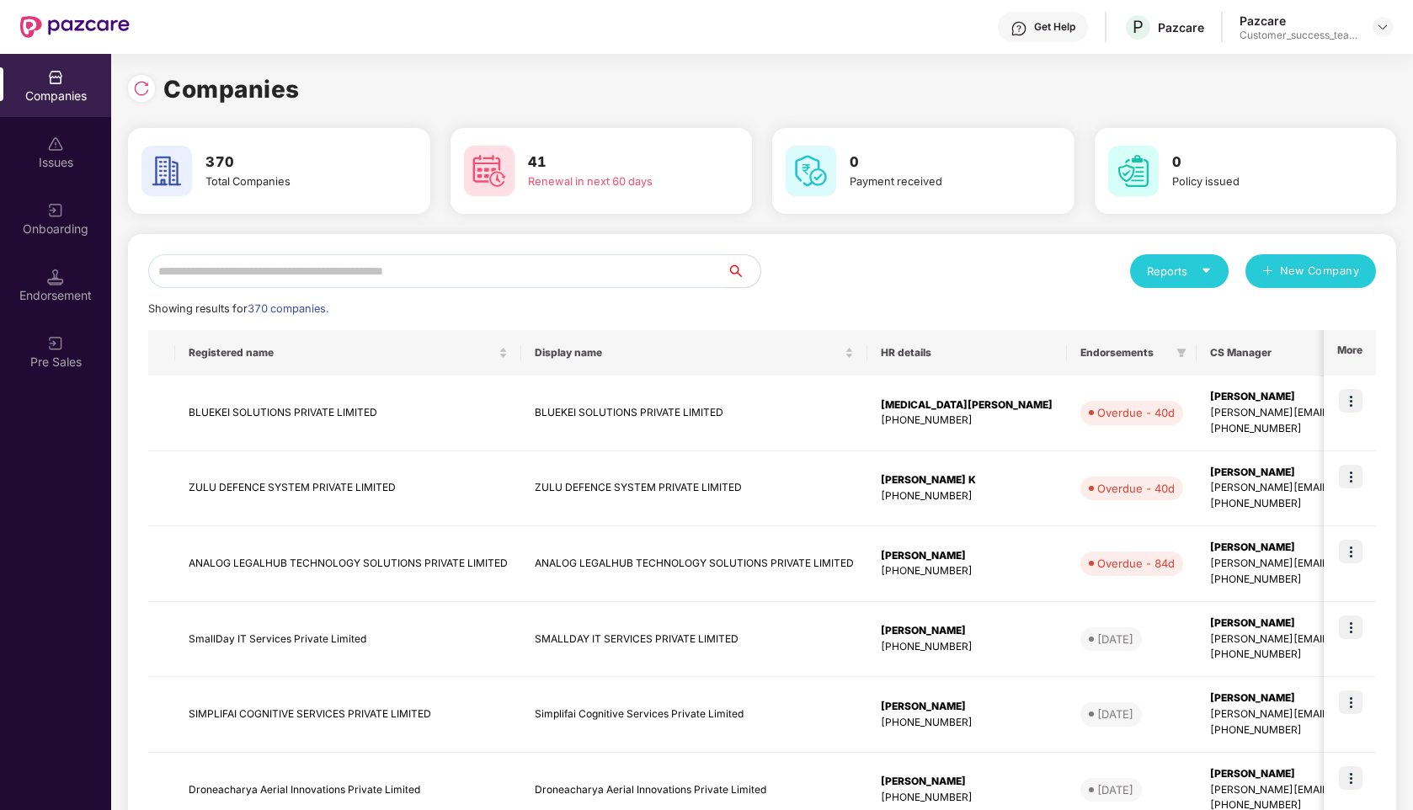
click at [365, 270] on input "text" at bounding box center [437, 271] width 579 height 34
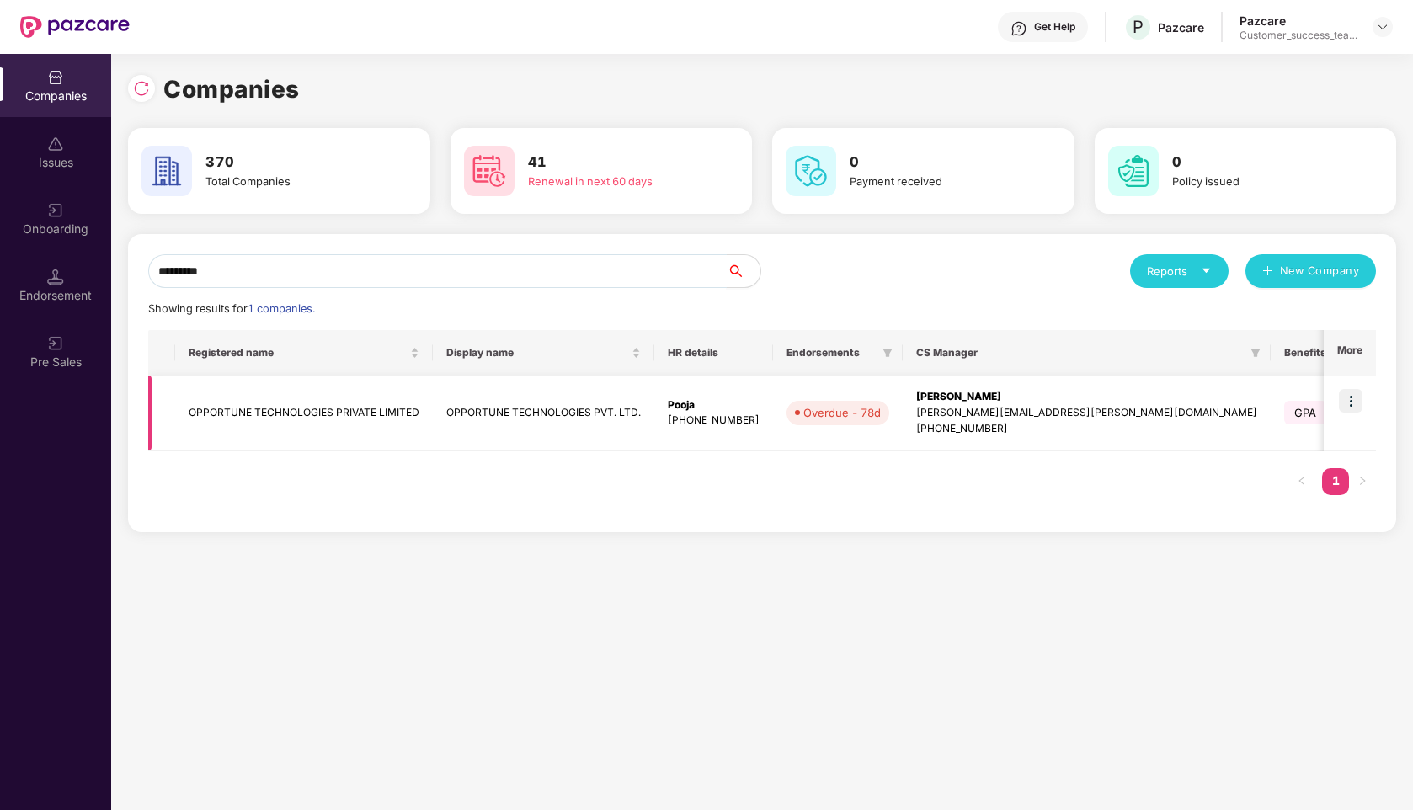
type input "*********"
click at [1343, 395] on img at bounding box center [1351, 401] width 24 height 24
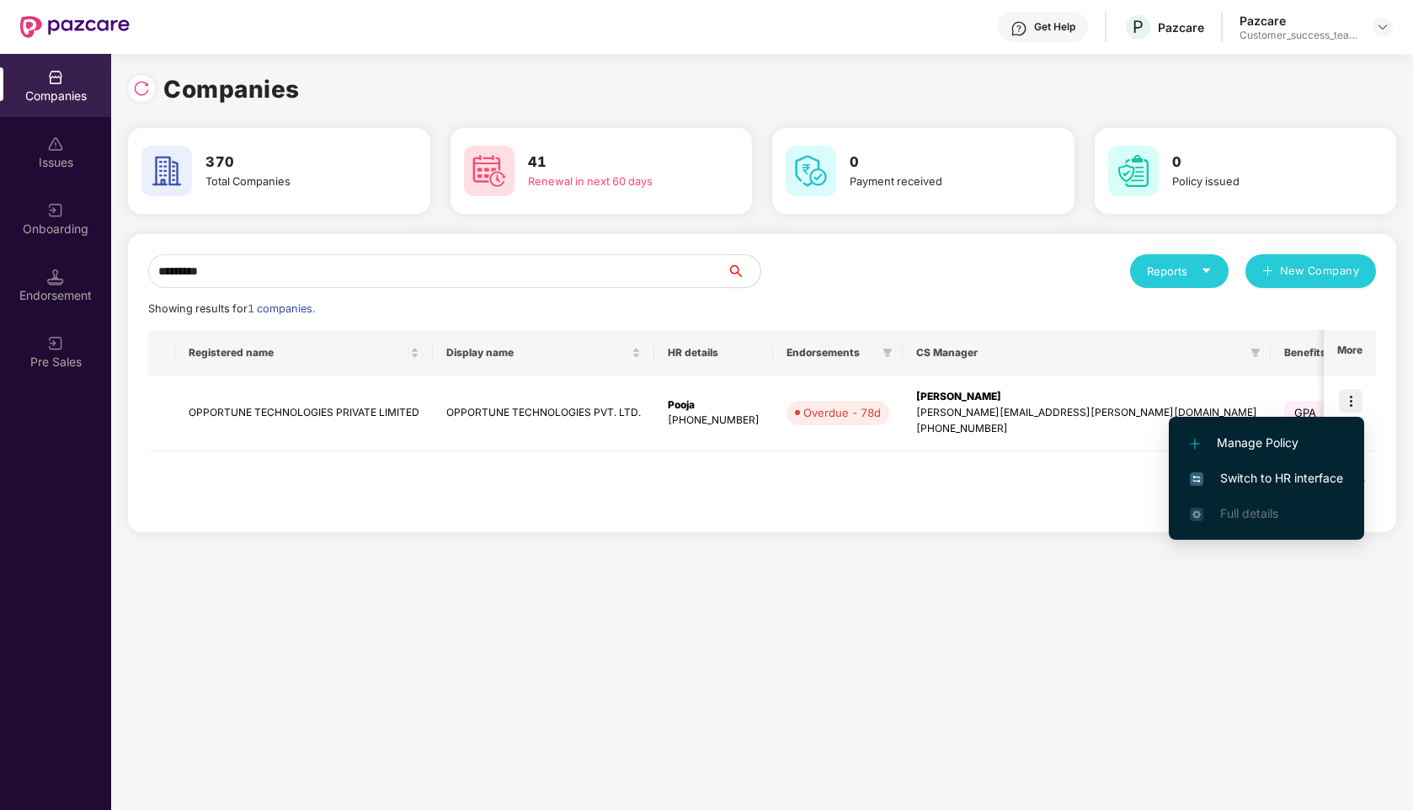
click at [1224, 477] on span "Switch to HR interface" at bounding box center [1266, 478] width 153 height 19
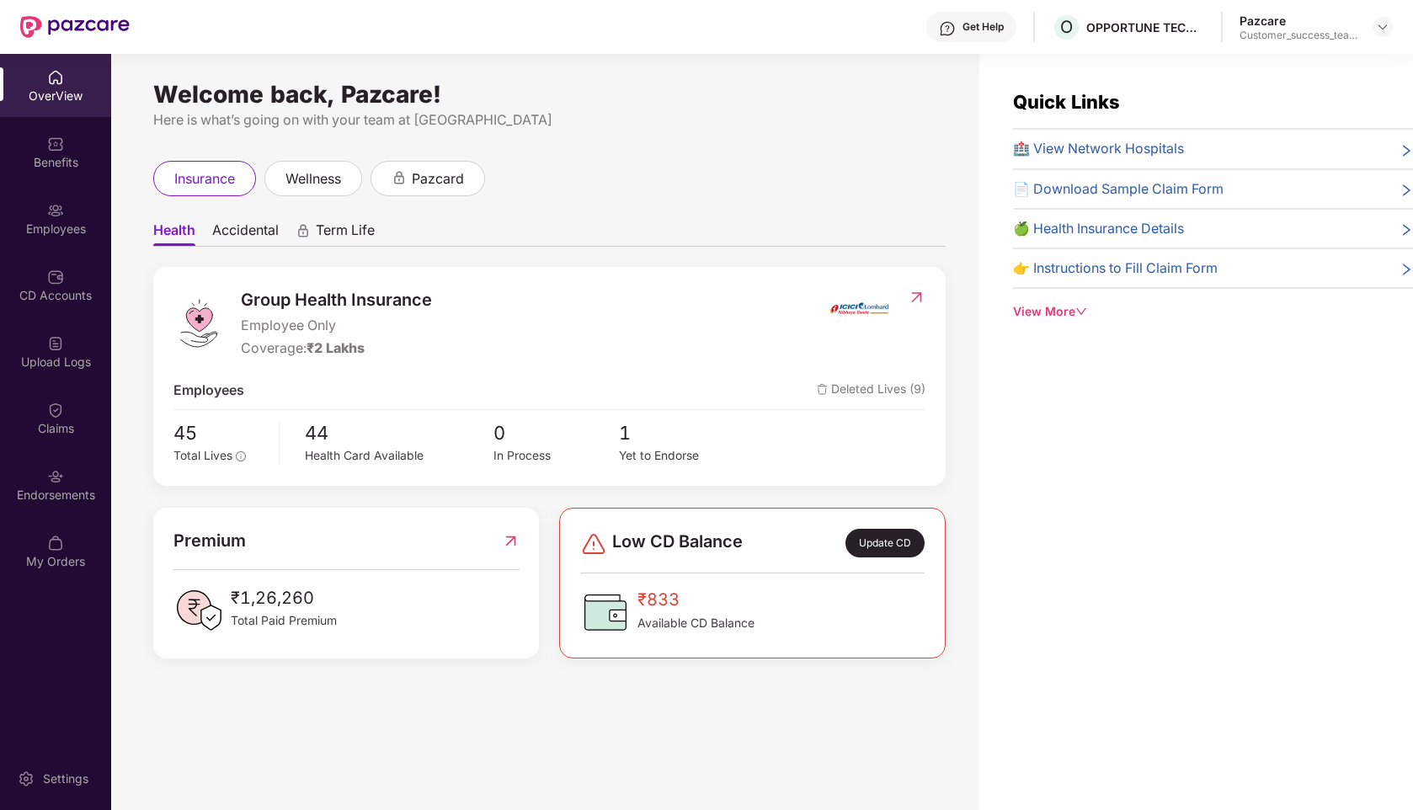
click at [56, 279] on img at bounding box center [55, 277] width 17 height 17
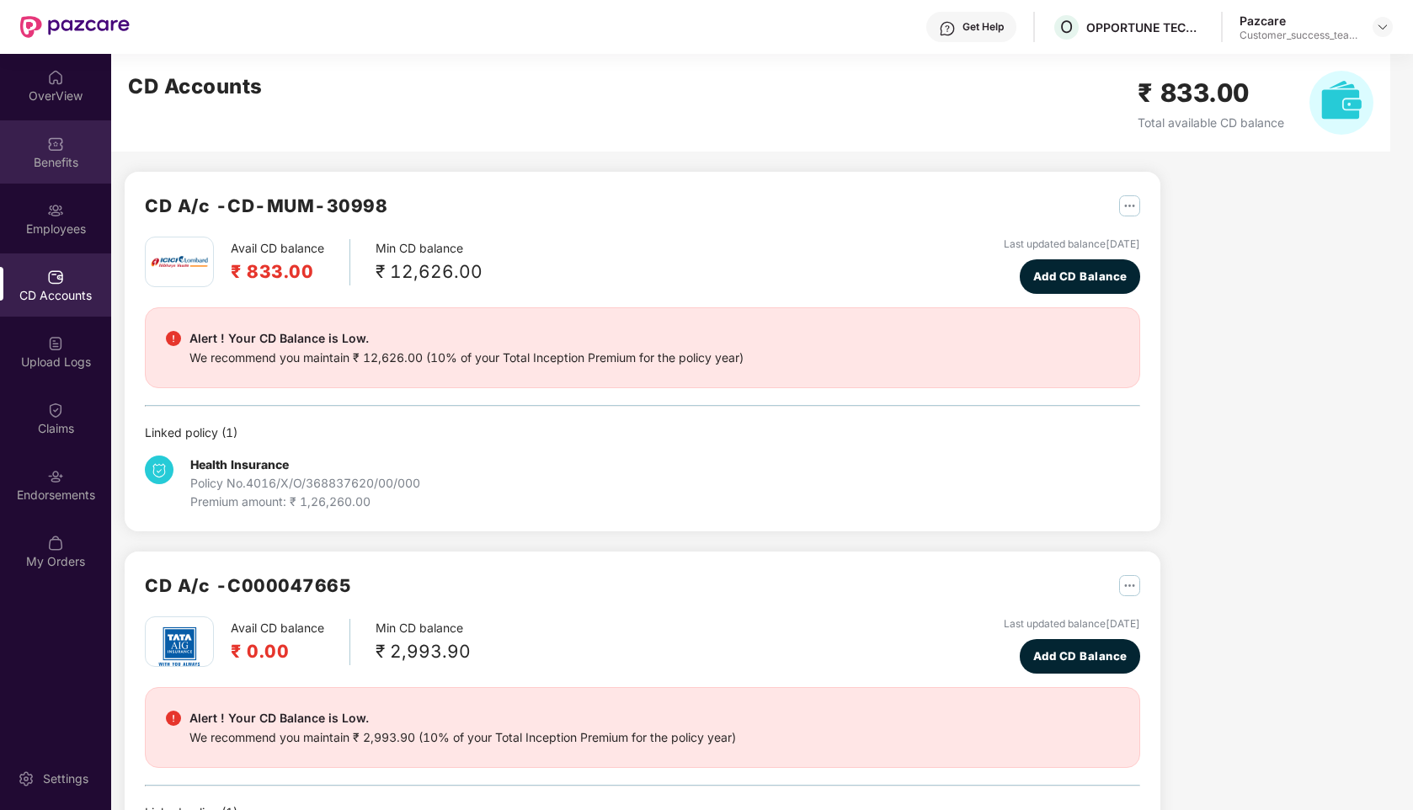
click at [43, 149] on div "Benefits" at bounding box center [55, 151] width 111 height 63
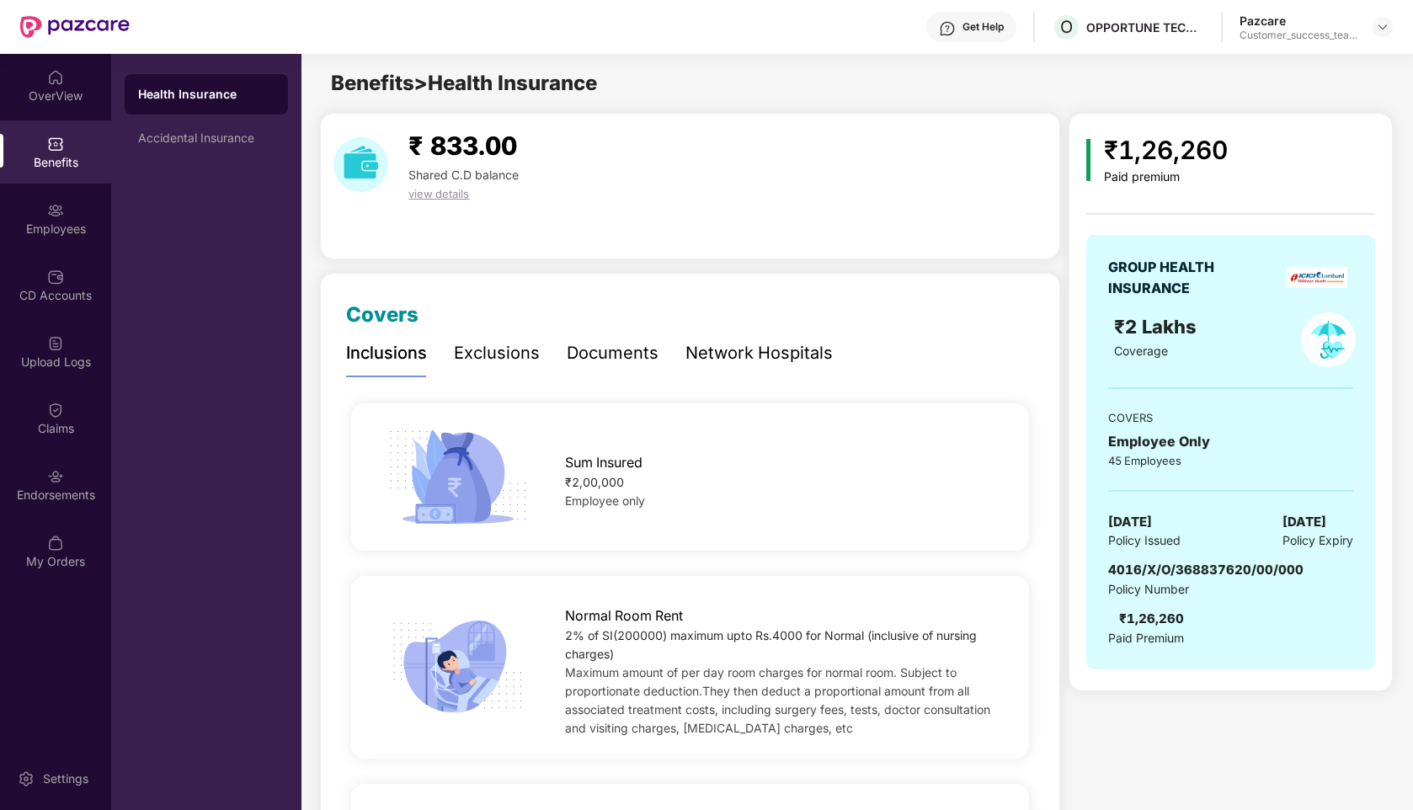
click at [606, 347] on div "Documents" at bounding box center [613, 353] width 92 height 26
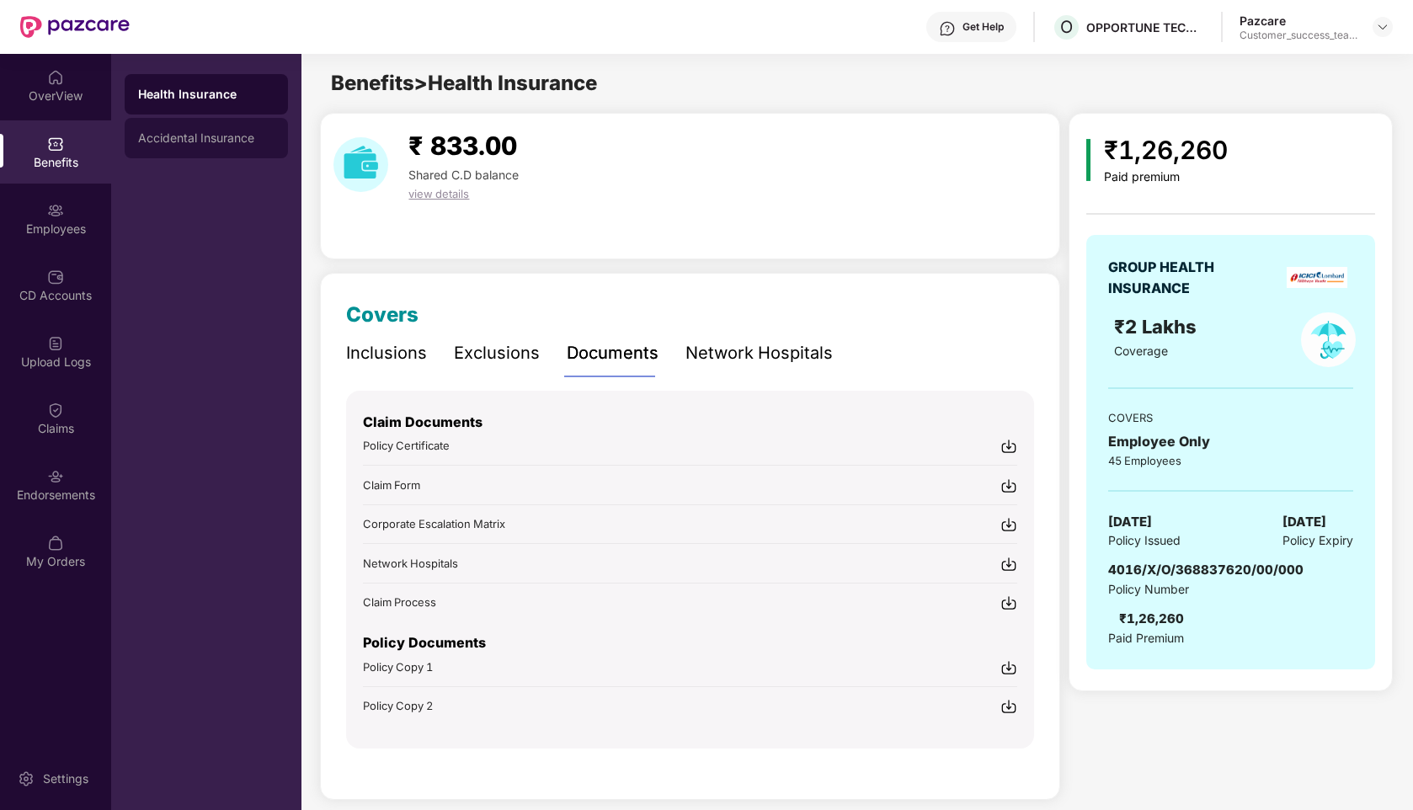
click at [174, 155] on div "Accidental Insurance" at bounding box center [206, 138] width 163 height 40
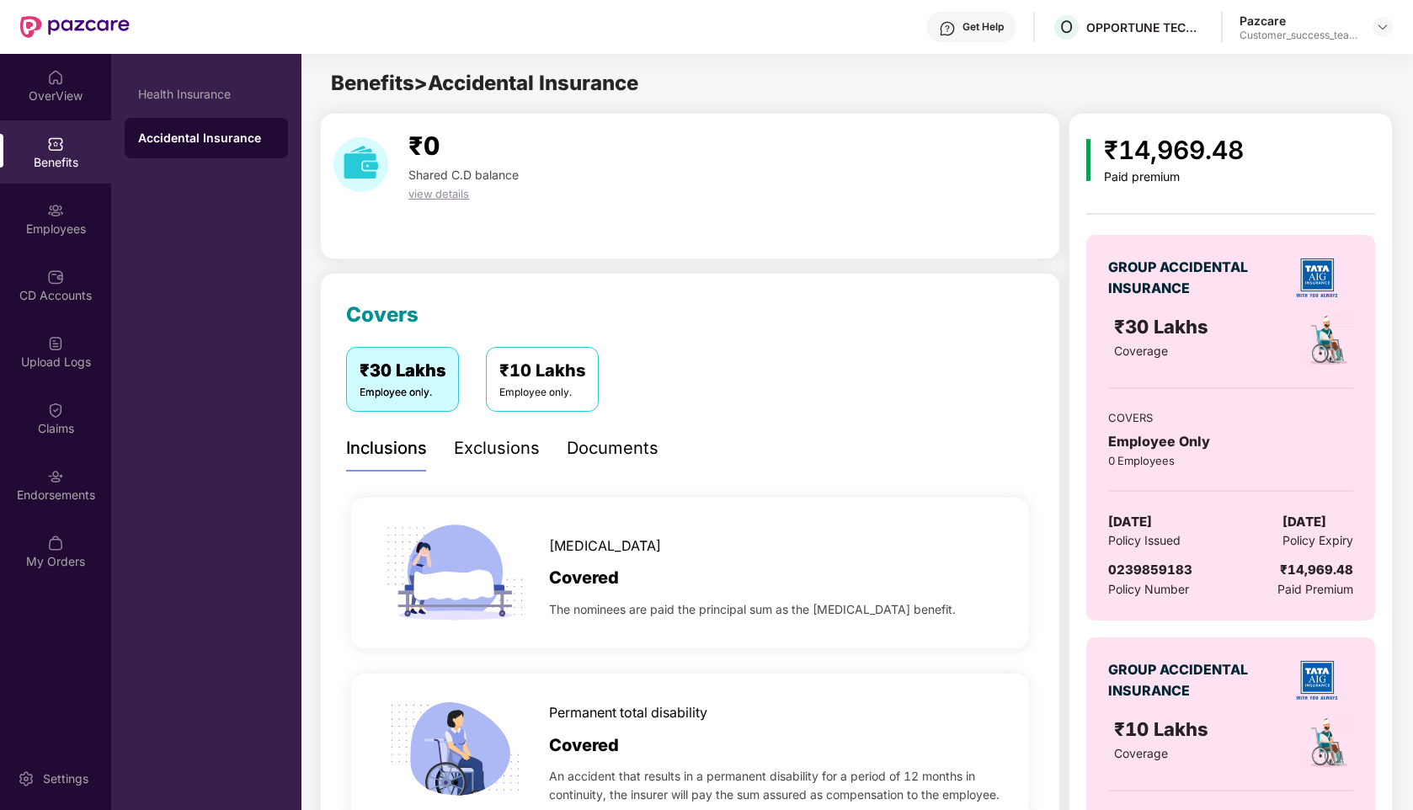
click at [588, 455] on div "Documents" at bounding box center [613, 448] width 92 height 26
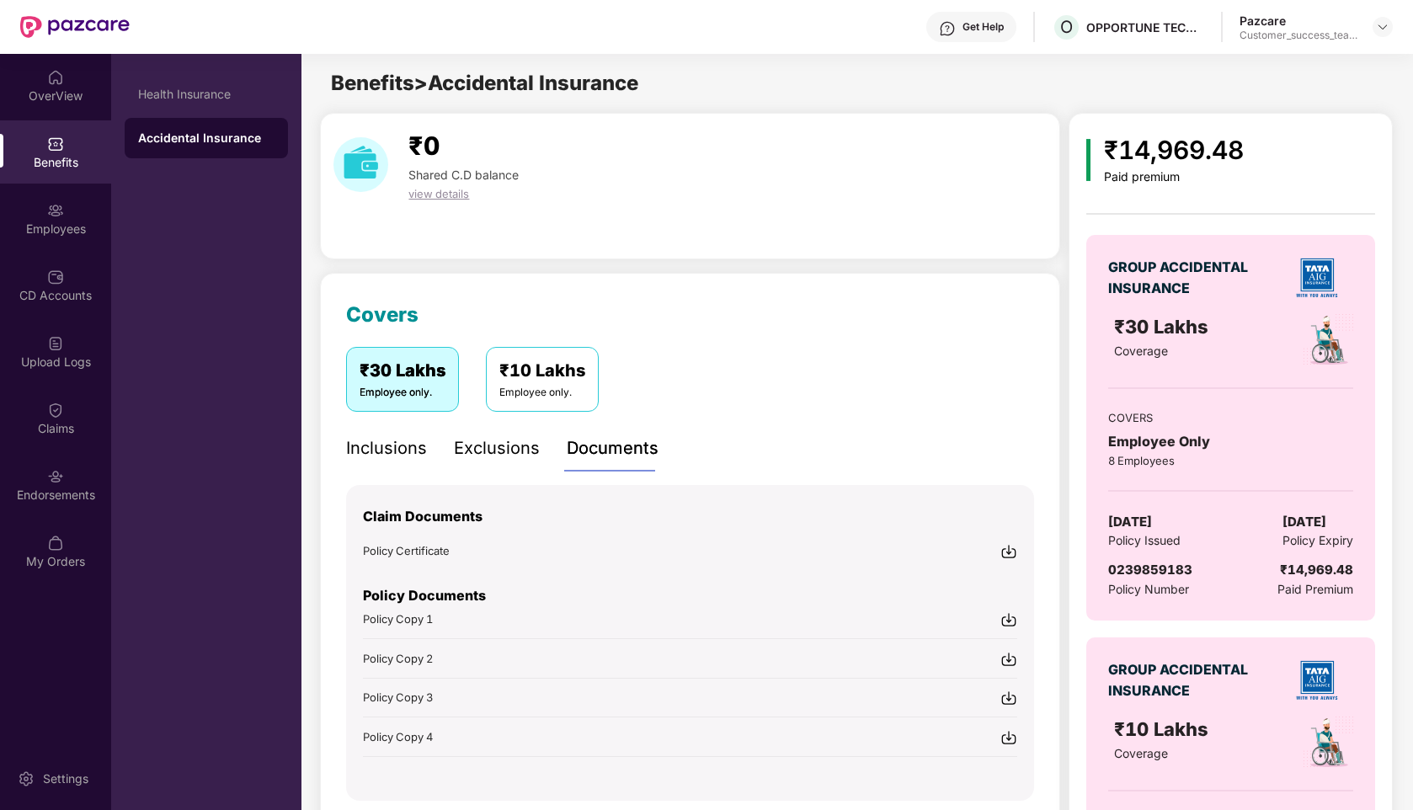
scroll to position [140, 0]
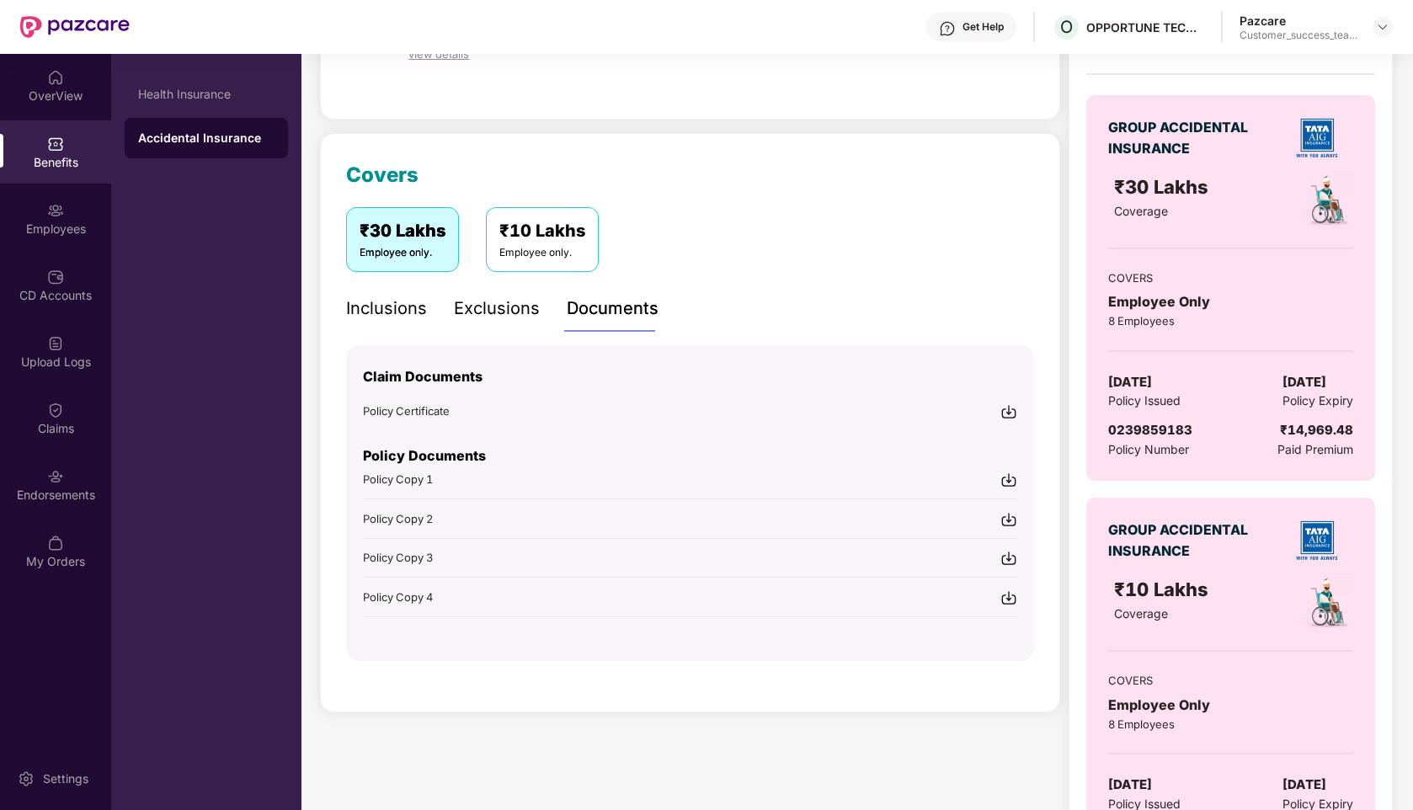
click at [494, 314] on div "Exclusions" at bounding box center [497, 309] width 86 height 26
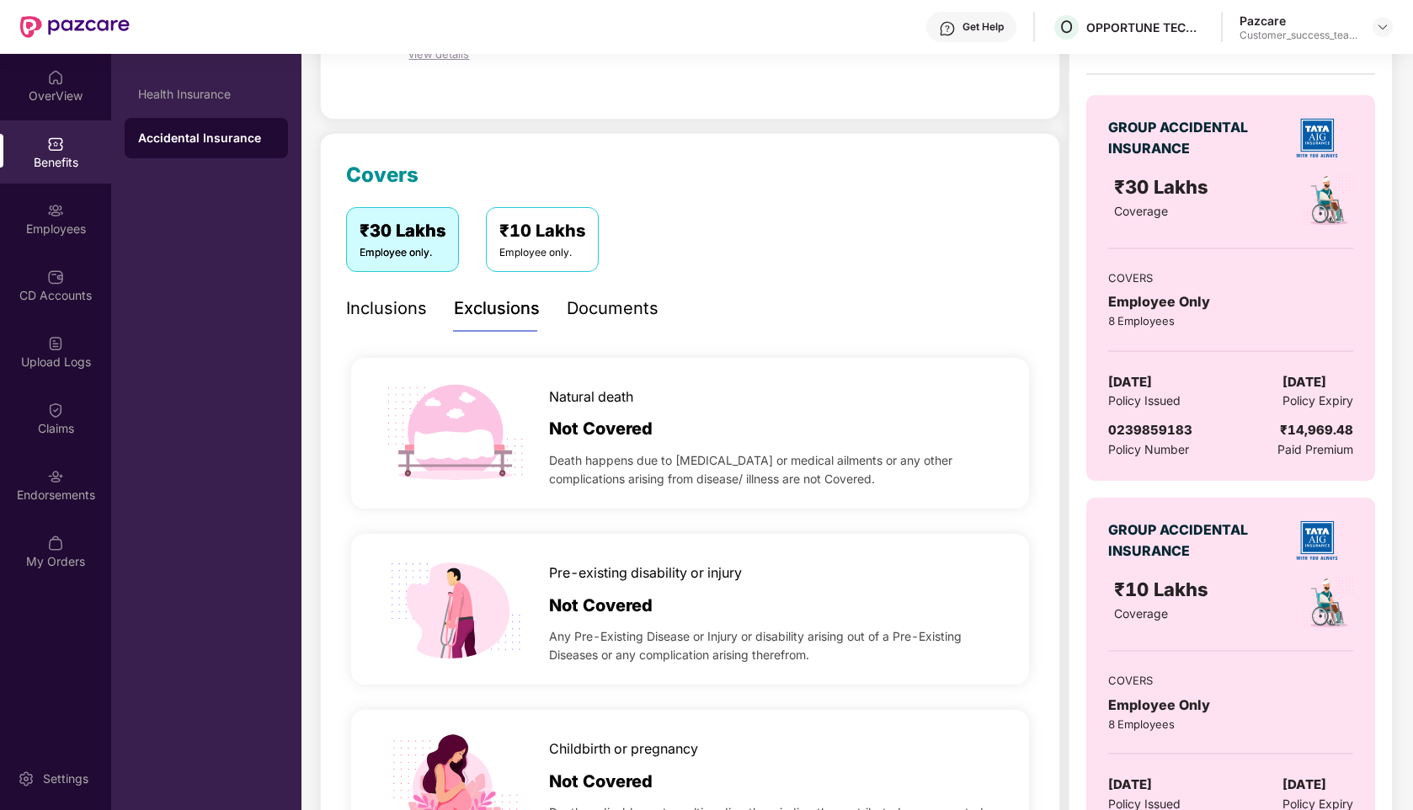
click at [584, 296] on div "Documents" at bounding box center [613, 309] width 92 height 26
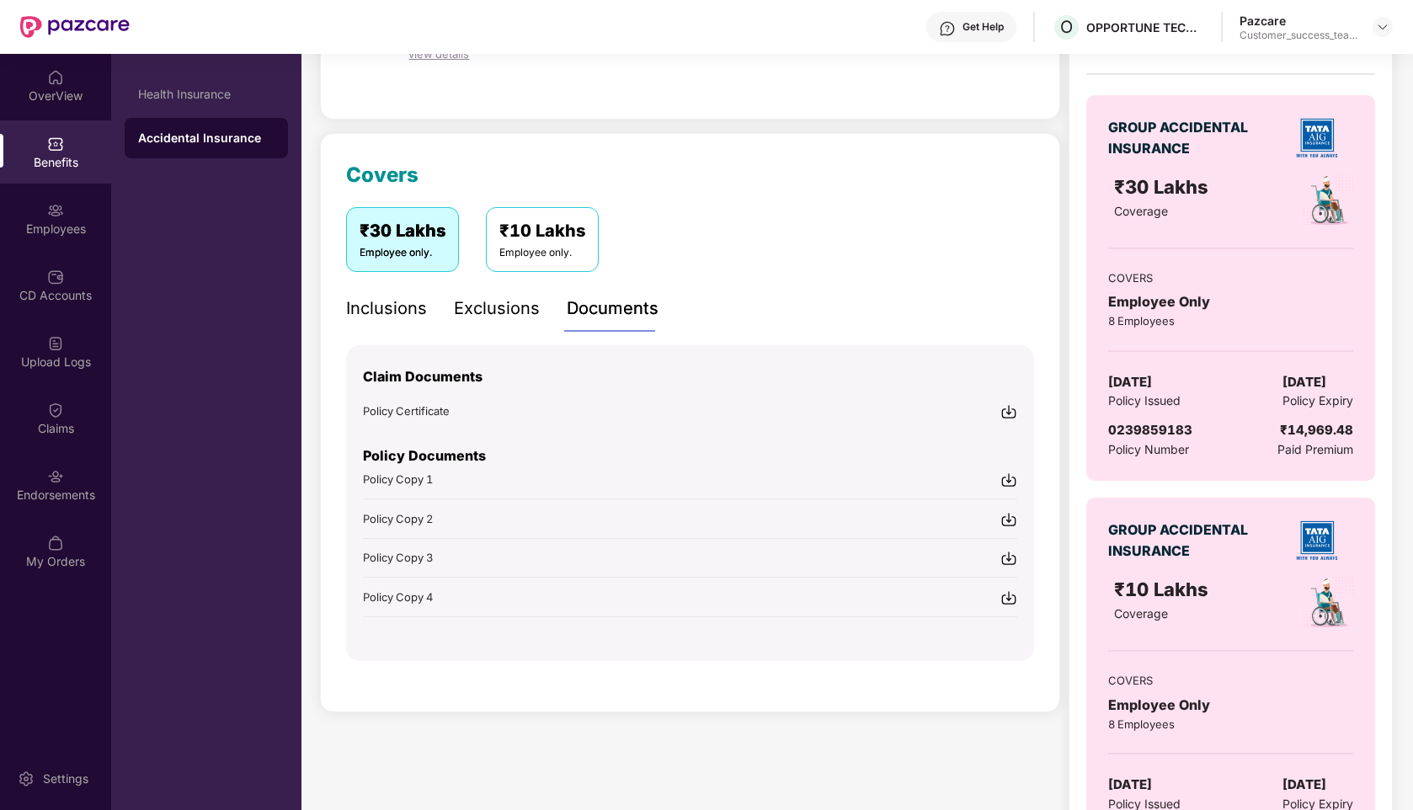
click at [550, 251] on div "Employee only." at bounding box center [542, 253] width 86 height 16
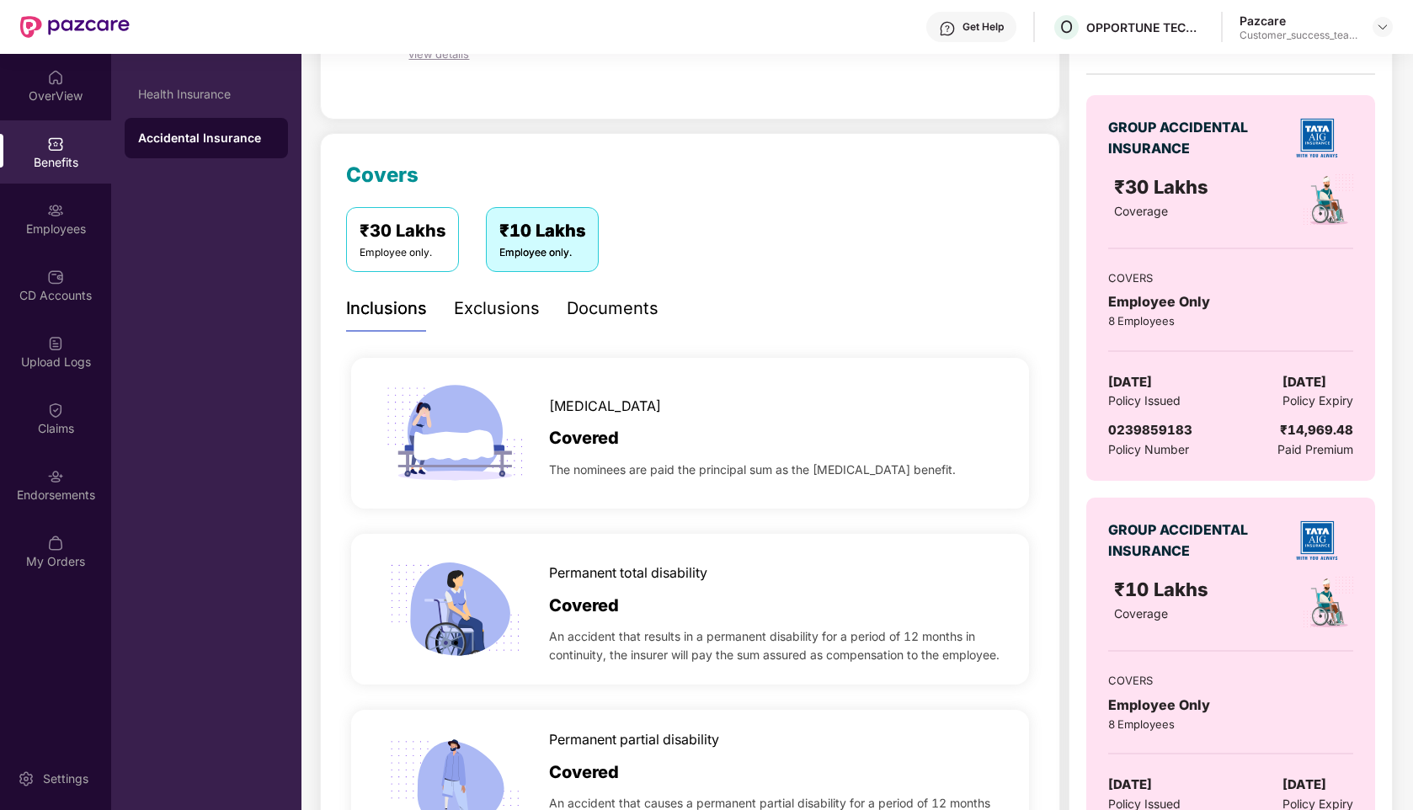
click at [597, 312] on div "Documents" at bounding box center [613, 309] width 92 height 26
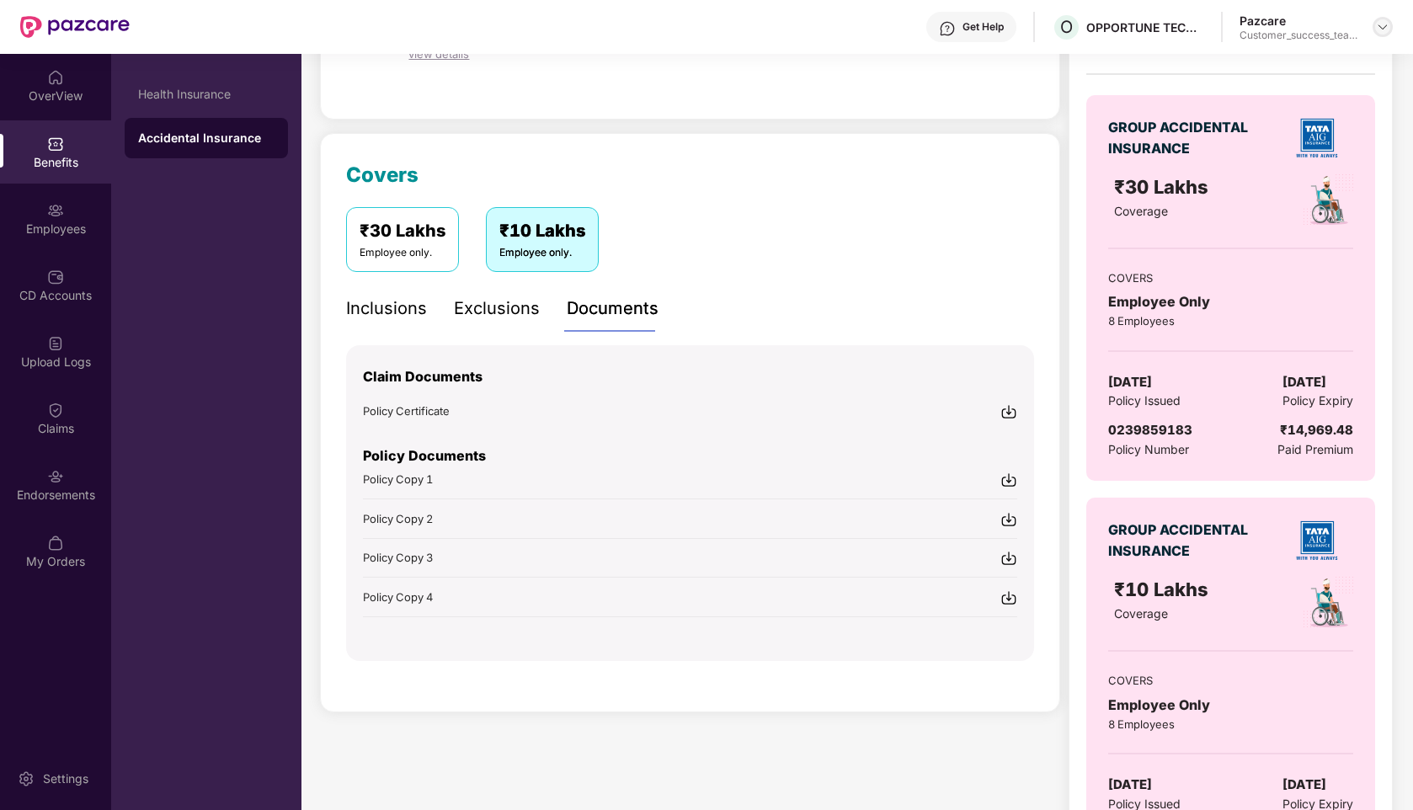
click at [1386, 25] on img at bounding box center [1382, 26] width 13 height 13
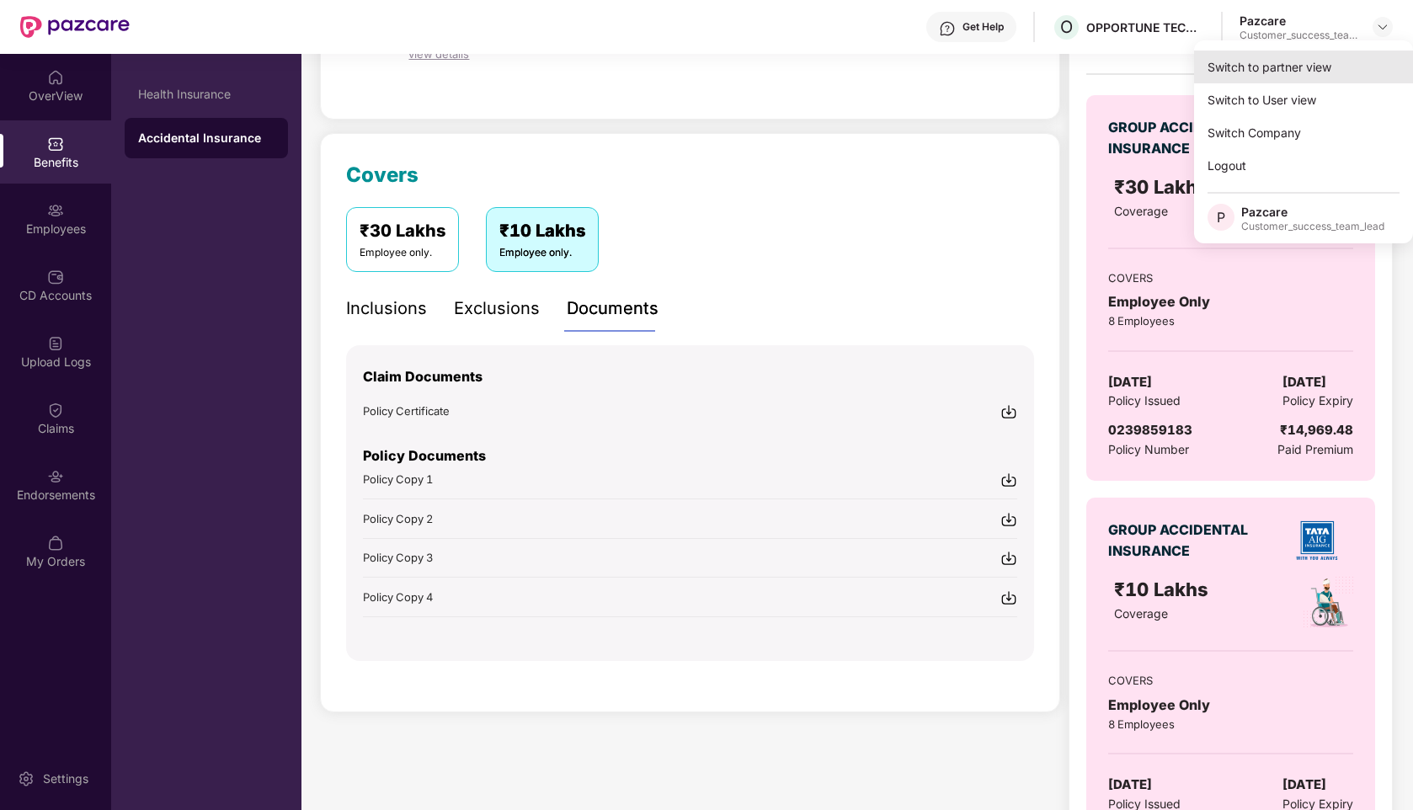
click at [1273, 70] on div "Switch to partner view" at bounding box center [1303, 67] width 219 height 33
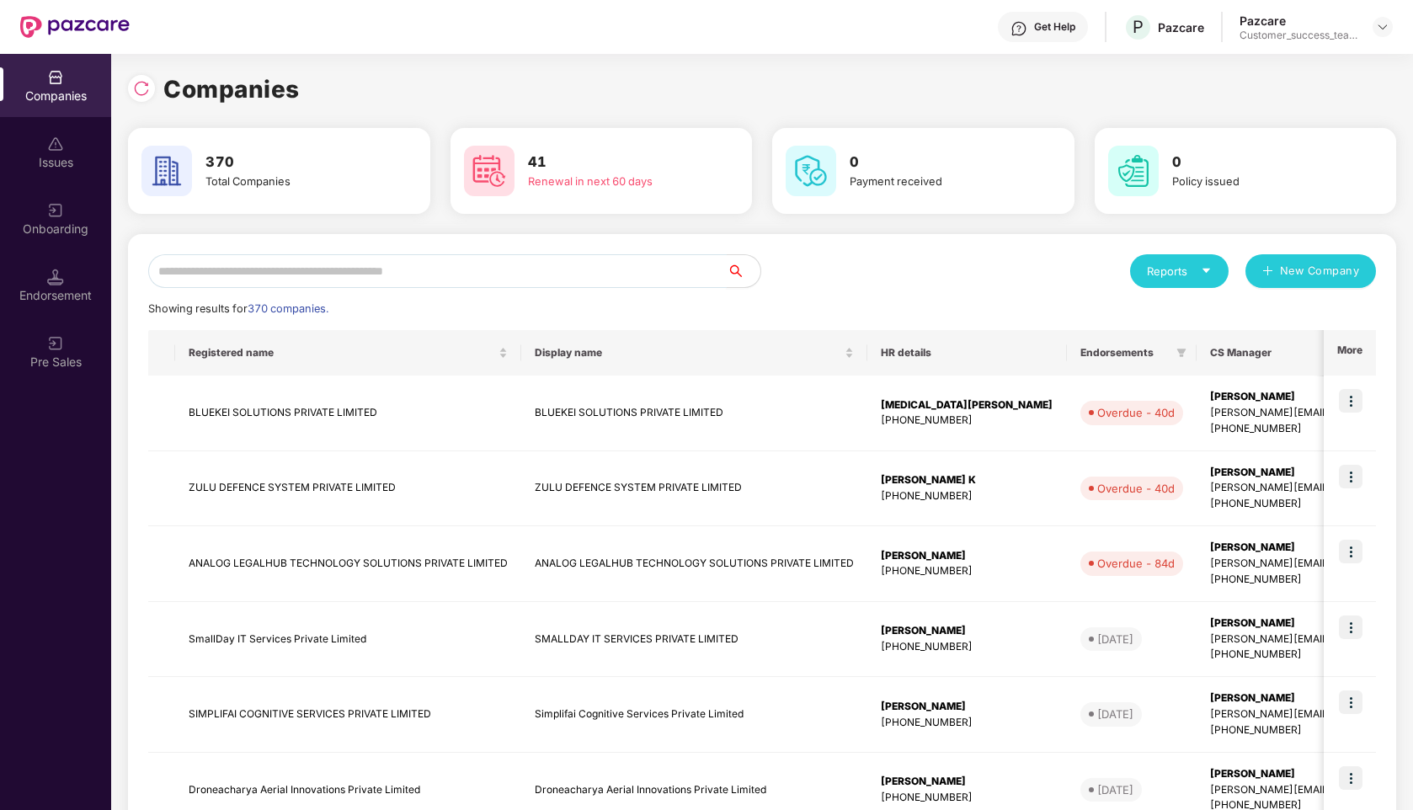
click at [343, 268] on input "text" at bounding box center [437, 271] width 579 height 34
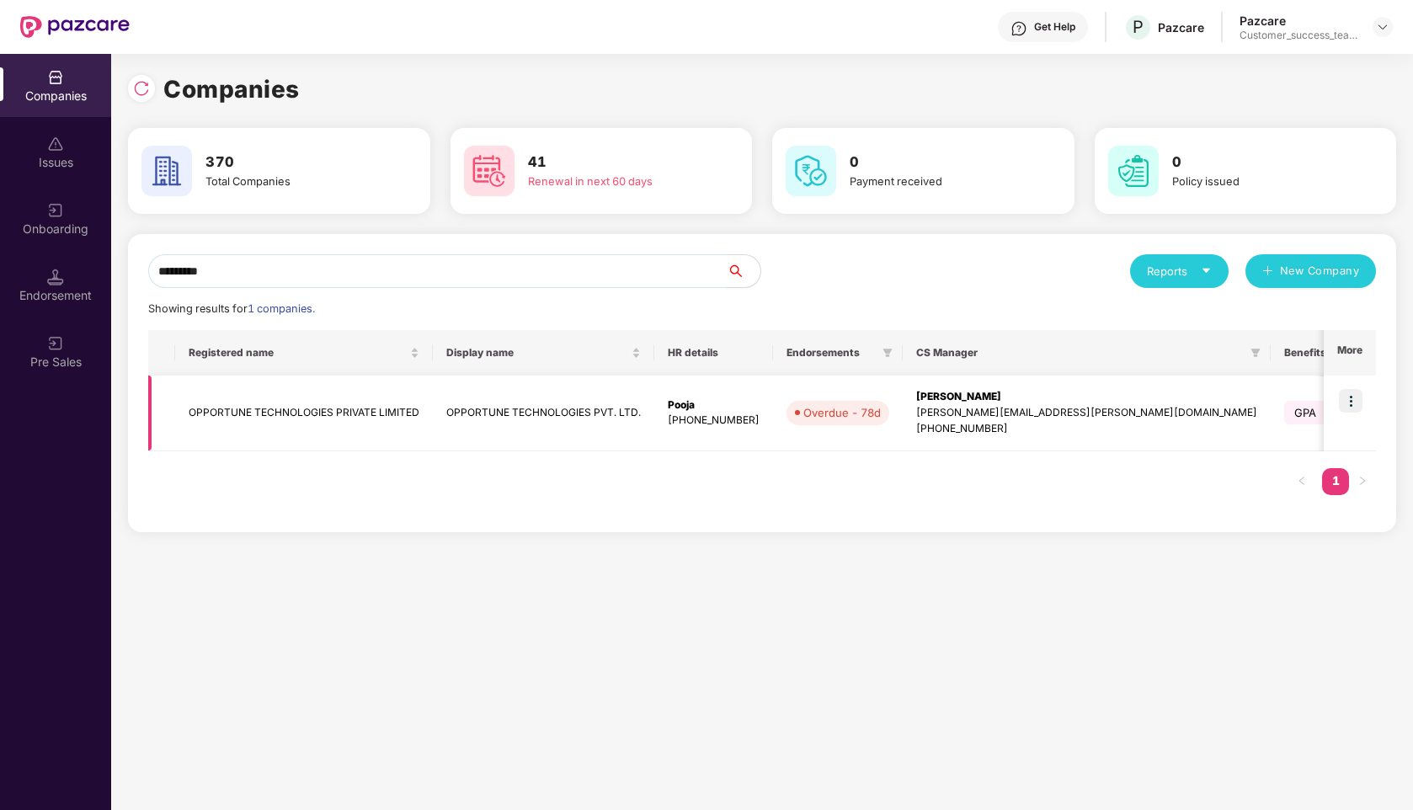
type input "*********"
click at [344, 408] on td "OPPORTUNE TECHNOLOGIES PRIVATE LIMITED" at bounding box center [304, 414] width 258 height 76
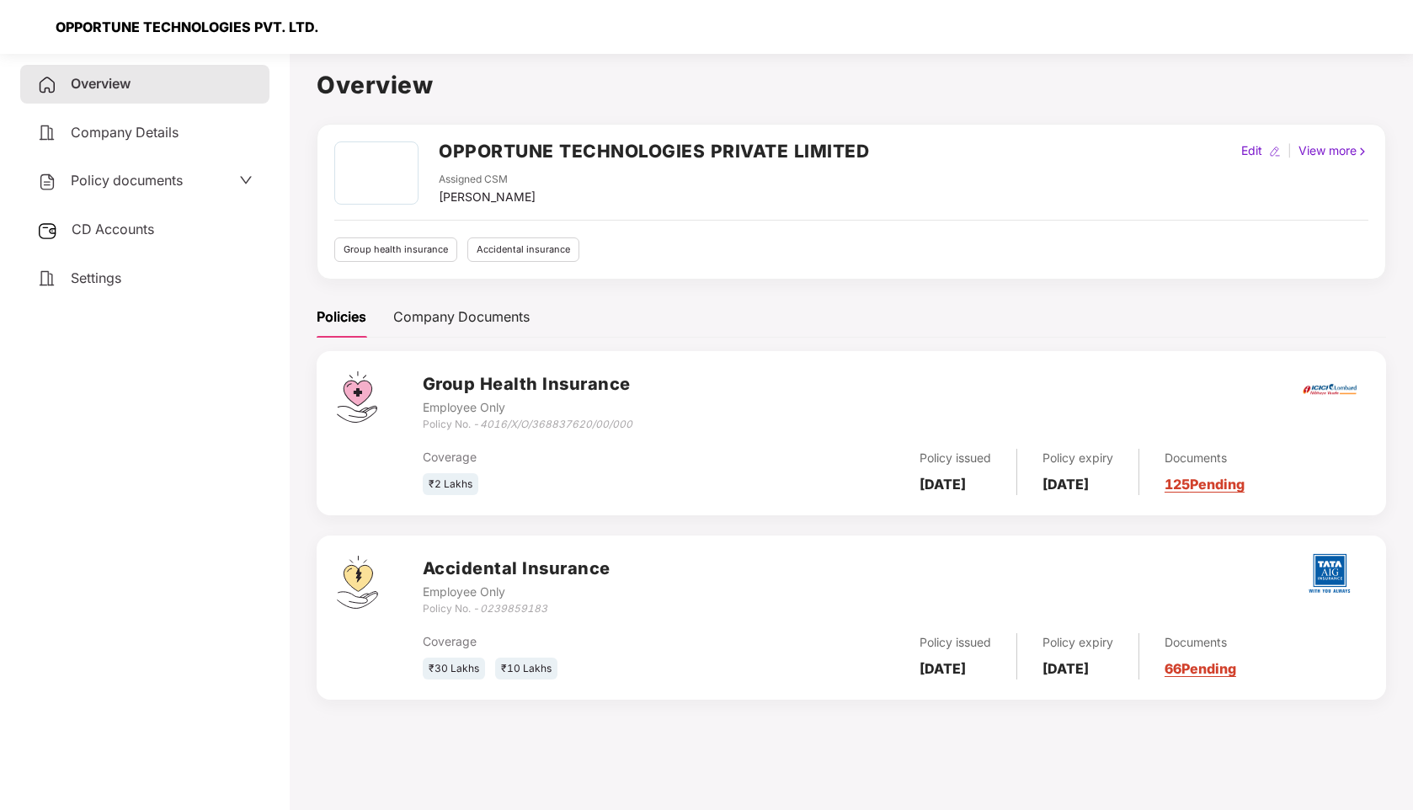
click at [117, 179] on span "Policy documents" at bounding box center [127, 180] width 112 height 17
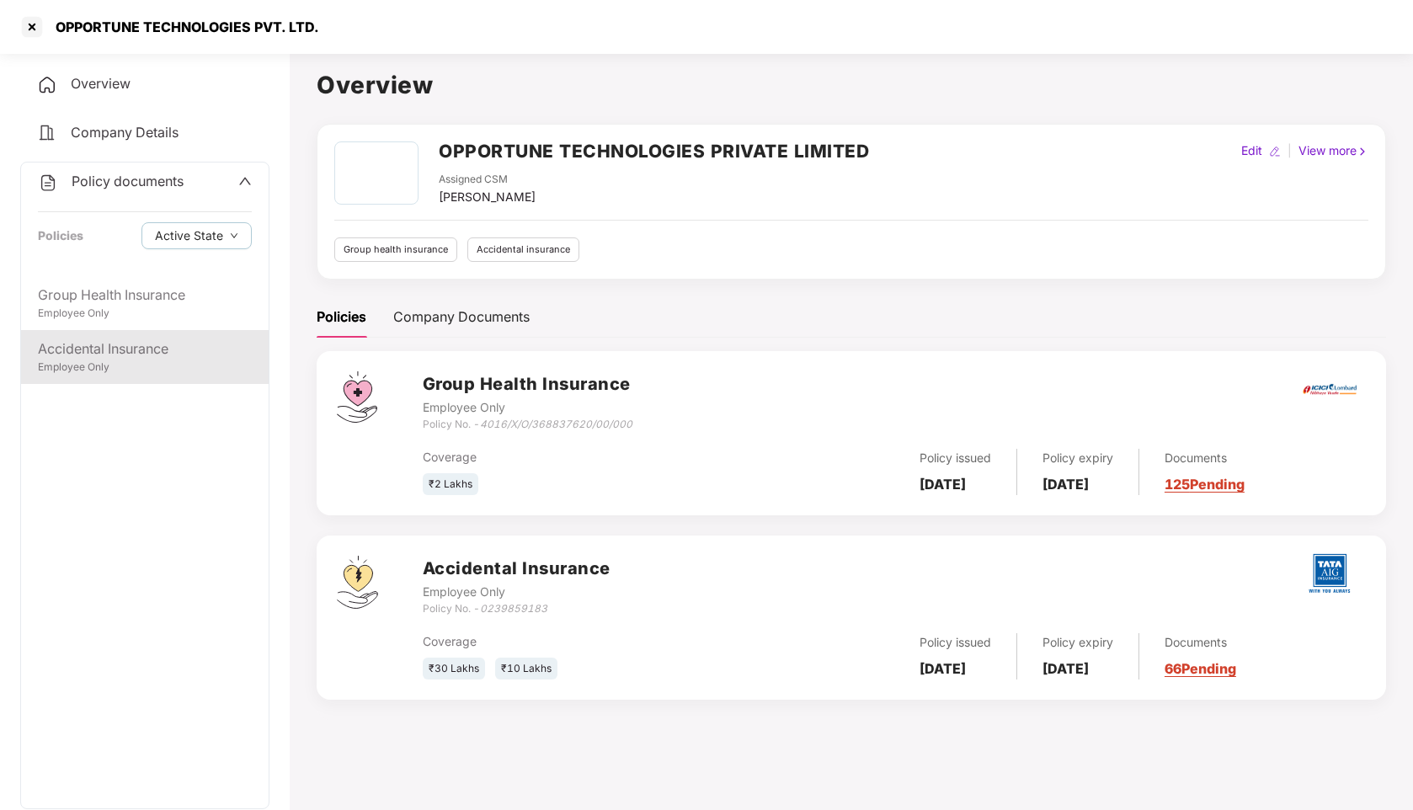
click at [129, 370] on div "Employee Only" at bounding box center [145, 368] width 214 height 16
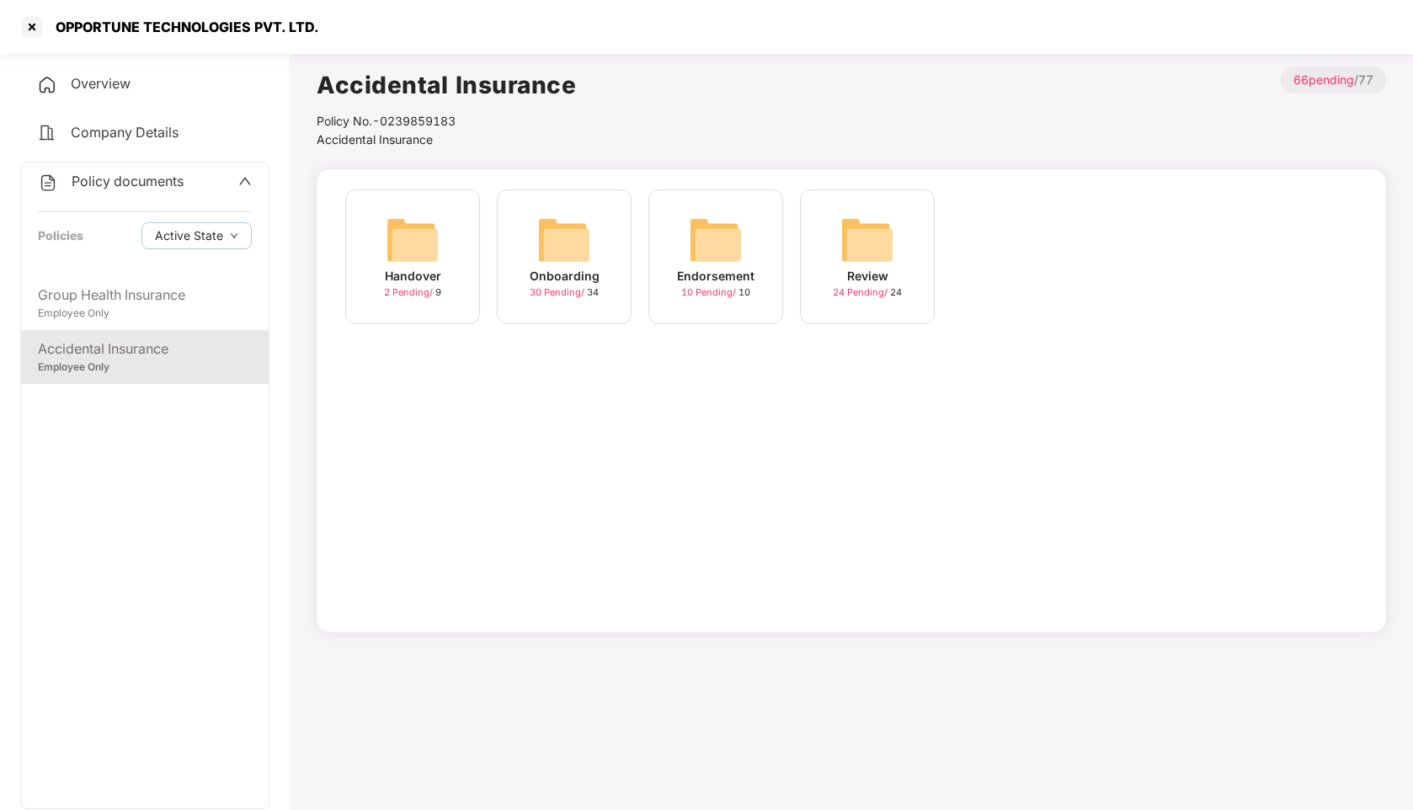
click at [551, 275] on div "Onboarding" at bounding box center [565, 276] width 70 height 19
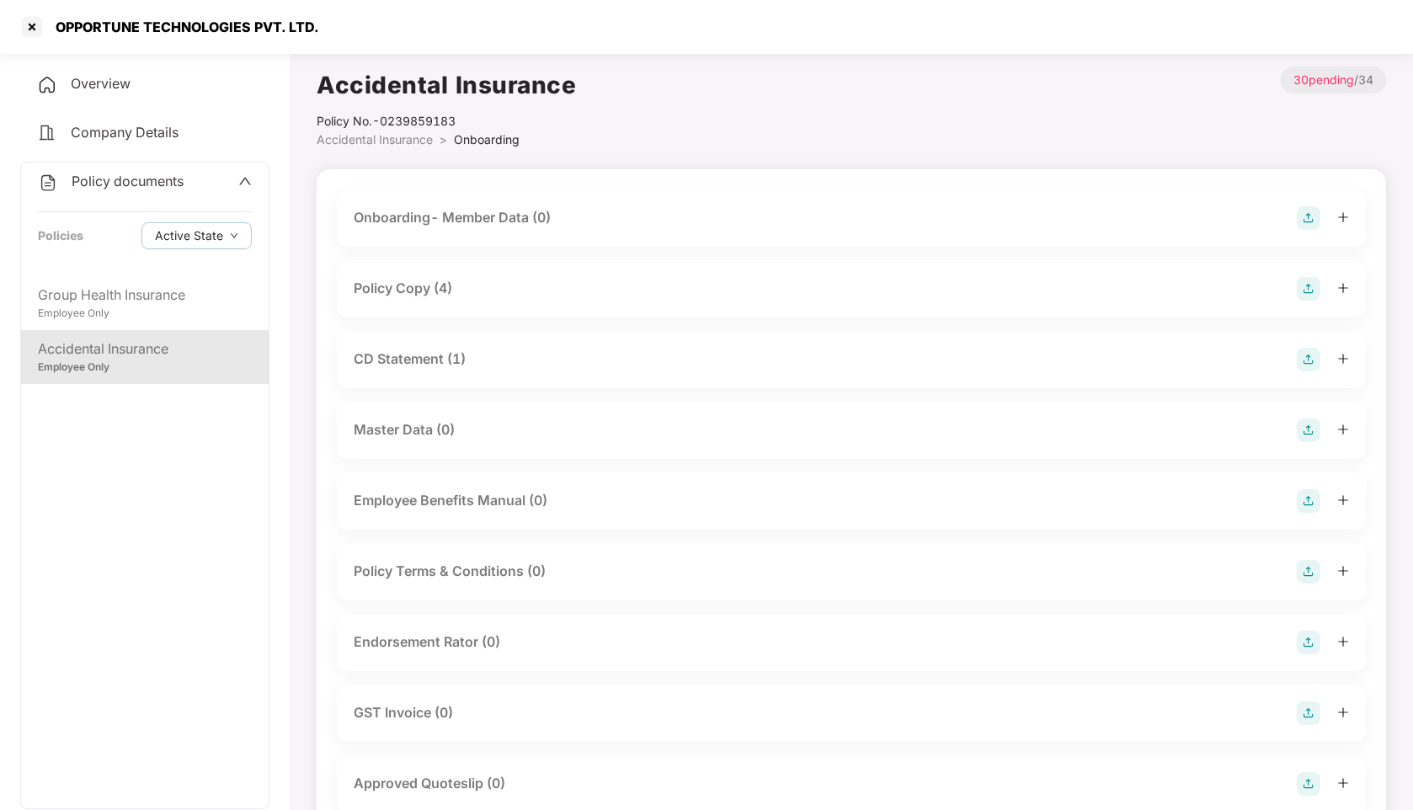
click at [421, 291] on div "Policy Copy (4)" at bounding box center [403, 288] width 99 height 21
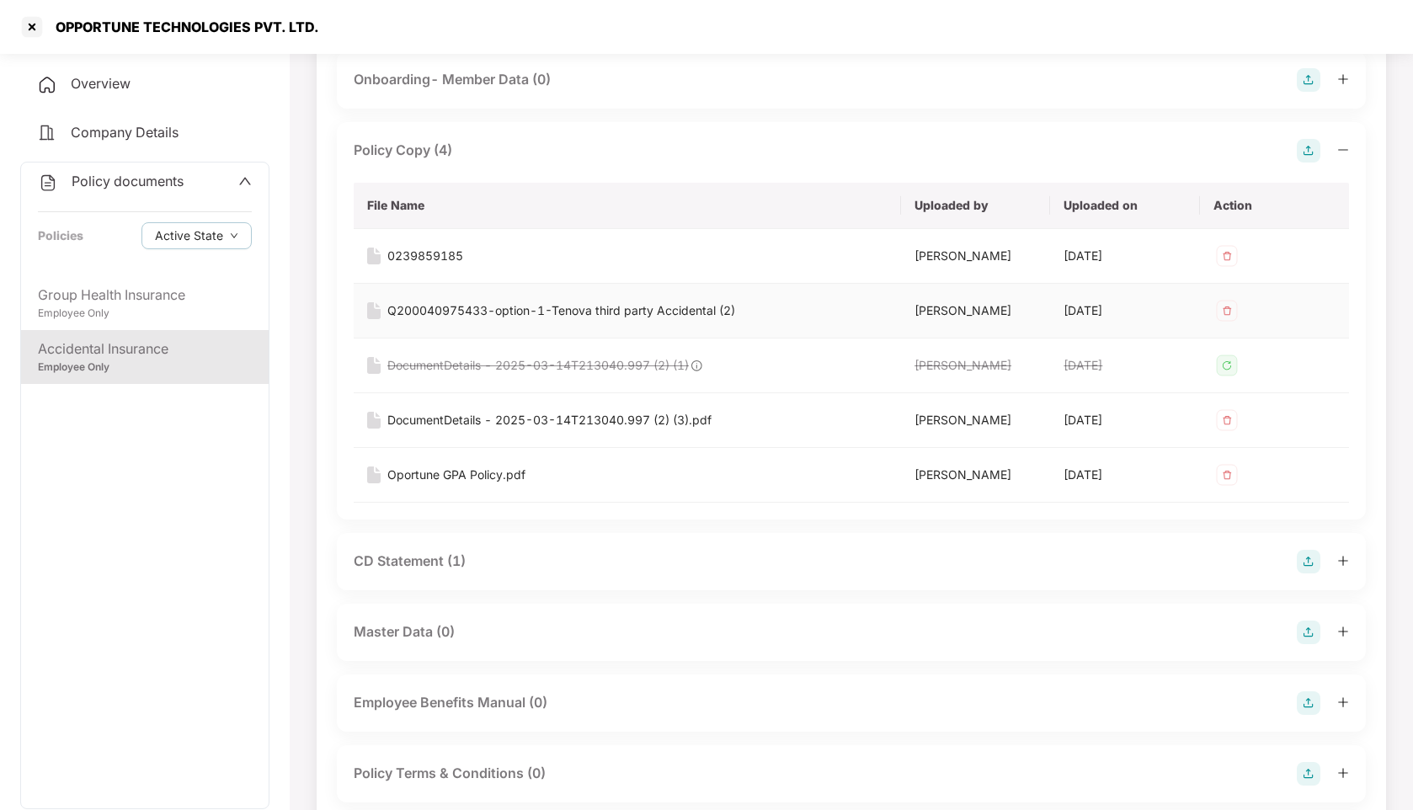
scroll to position [140, 0]
click at [452, 474] on div "Oportune GPA Policy.pdf" at bounding box center [456, 473] width 138 height 19
click at [536, 419] on div "DocumentDetails - 2025-03-14T213040.997 (2) (3).pdf" at bounding box center [549, 418] width 324 height 19
click at [33, 28] on div at bounding box center [32, 26] width 27 height 27
